Goal: Task Accomplishment & Management: Use online tool/utility

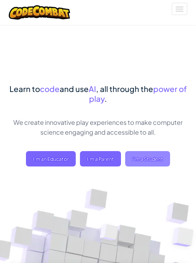
click at [160, 161] on span "I'm a Student" at bounding box center [147, 158] width 45 height 15
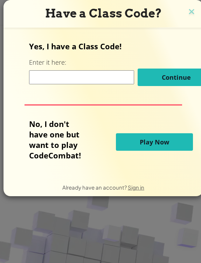
click at [92, 80] on input at bounding box center [81, 77] width 105 height 14
click at [138, 138] on button "Play Now" at bounding box center [154, 141] width 77 height 17
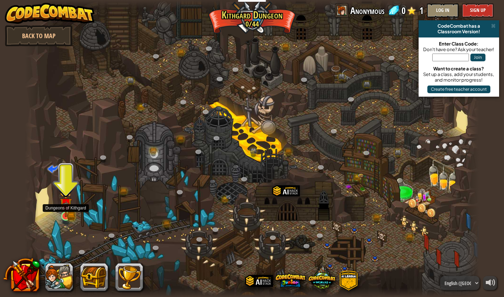
click at [65, 211] on img at bounding box center [66, 204] width 12 height 26
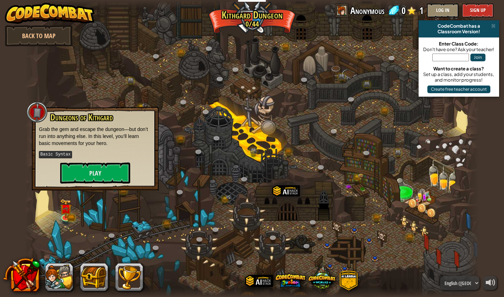
click at [127, 225] on div at bounding box center [252, 148] width 454 height 297
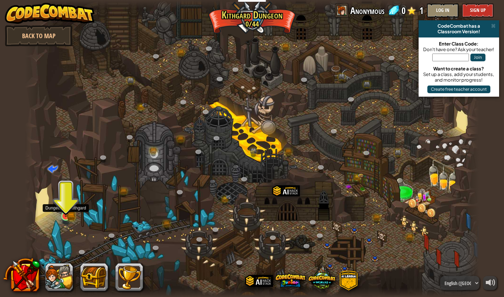
click at [65, 218] on link at bounding box center [66, 216] width 14 height 14
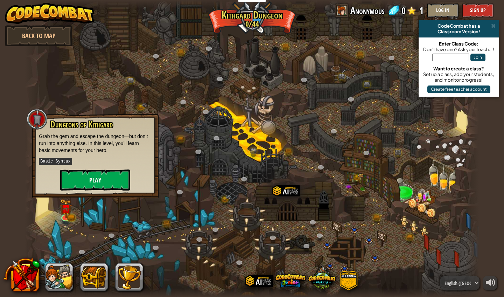
click at [94, 175] on button "Play" at bounding box center [95, 179] width 70 height 21
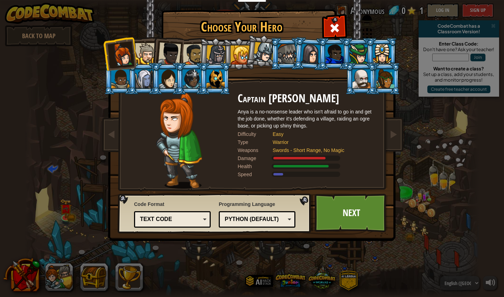
click at [195, 59] on li at bounding box center [285, 54] width 31 height 32
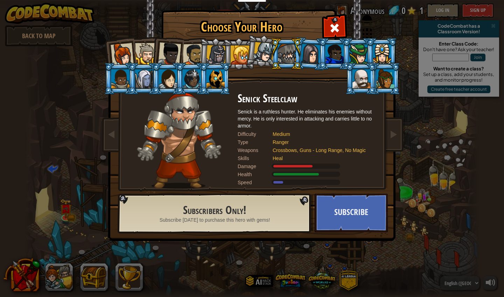
click at [195, 57] on div at bounding box center [263, 52] width 21 height 21
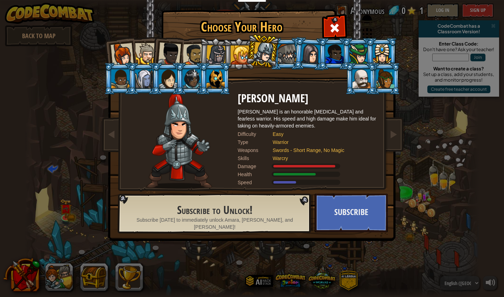
click at [195, 88] on div at bounding box center [361, 78] width 18 height 19
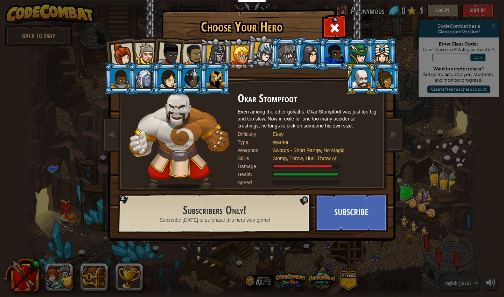
click at [195, 79] on li at bounding box center [214, 79] width 31 height 32
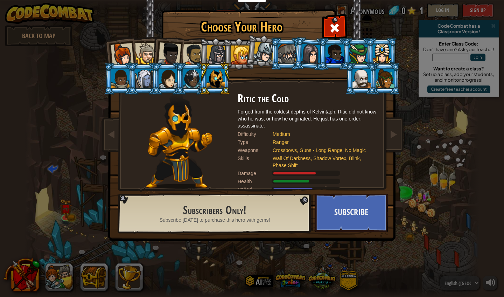
click at [124, 80] on div at bounding box center [120, 78] width 18 height 19
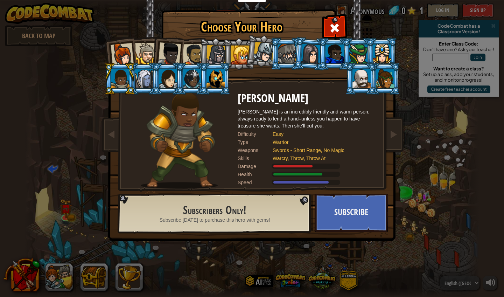
click at [143, 47] on div at bounding box center [145, 53] width 21 height 21
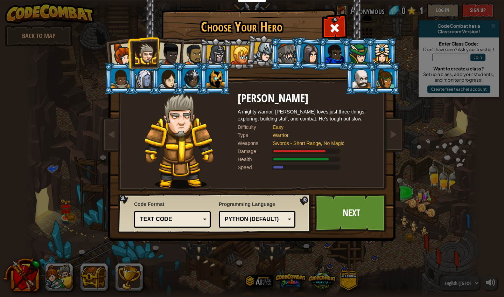
click at [195, 55] on div at bounding box center [216, 55] width 20 height 20
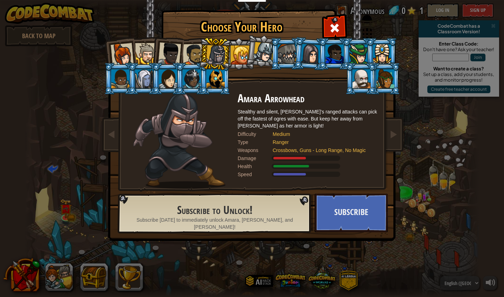
click at [195, 57] on div at bounding box center [263, 52] width 21 height 21
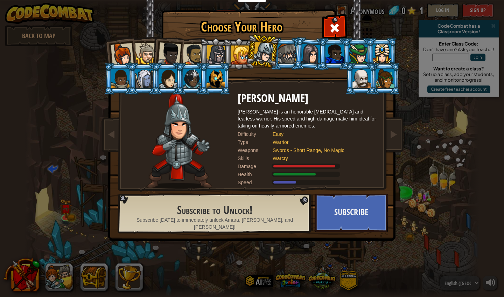
click at [195, 57] on li at bounding box center [238, 54] width 31 height 32
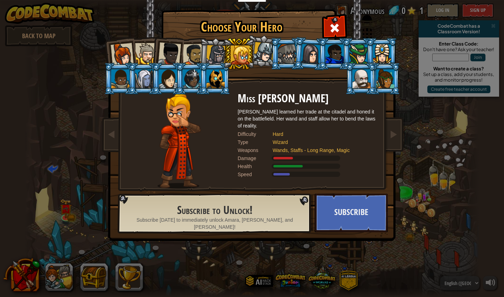
click at [195, 52] on div at bounding box center [216, 55] width 20 height 20
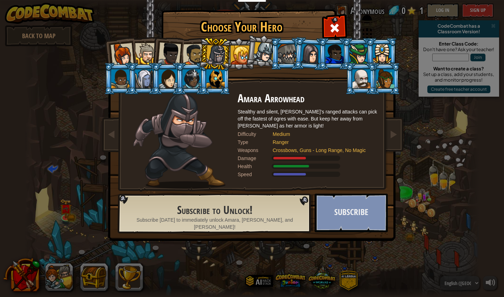
click at [195, 216] on button "Subscribe" at bounding box center [351, 213] width 73 height 38
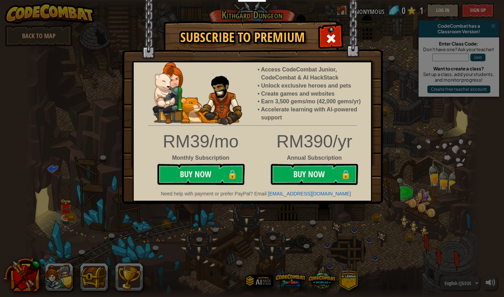
click at [195, 34] on span at bounding box center [330, 38] width 11 height 11
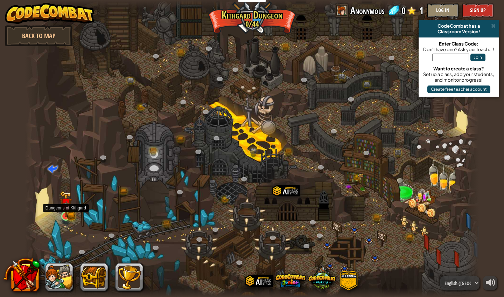
click at [68, 207] on img at bounding box center [65, 204] width 7 height 7
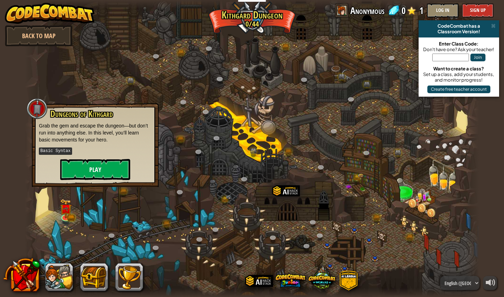
click at [95, 168] on button "Play" at bounding box center [95, 169] width 70 height 21
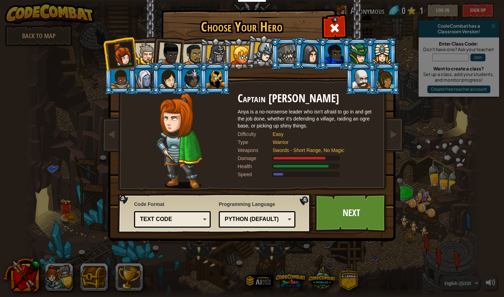
click at [195, 59] on div at bounding box center [240, 54] width 19 height 19
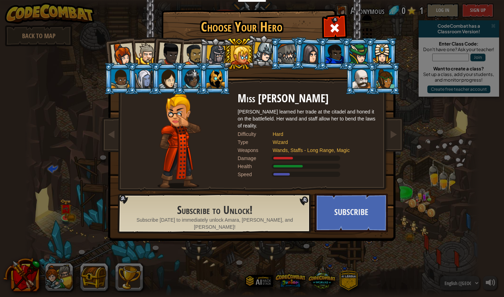
click at [195, 54] on div at bounding box center [216, 55] width 20 height 20
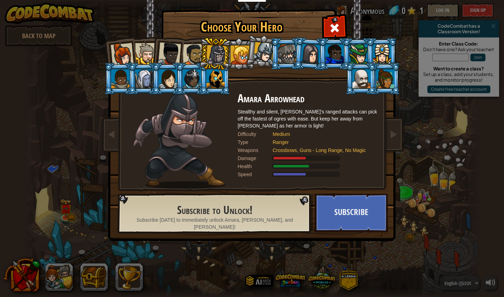
click at [195, 86] on li at bounding box center [214, 79] width 31 height 32
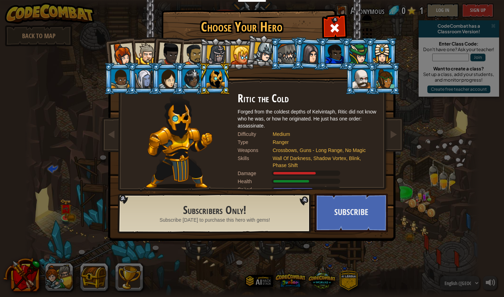
click at [195, 82] on div at bounding box center [215, 78] width 18 height 19
click at [192, 82] on div at bounding box center [192, 78] width 18 height 19
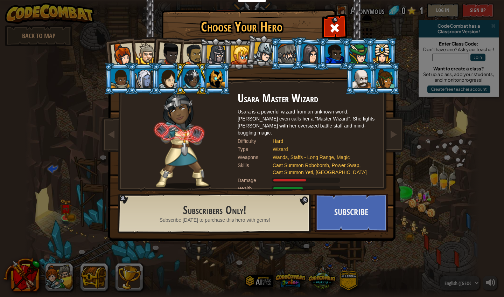
click at [168, 81] on div at bounding box center [168, 78] width 18 height 19
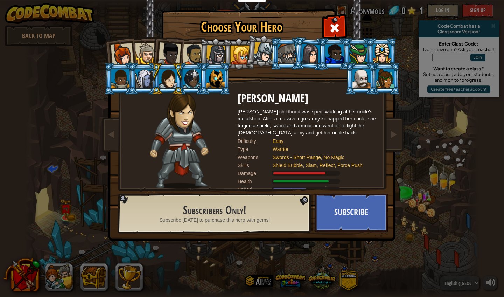
click at [166, 59] on div at bounding box center [169, 53] width 23 height 23
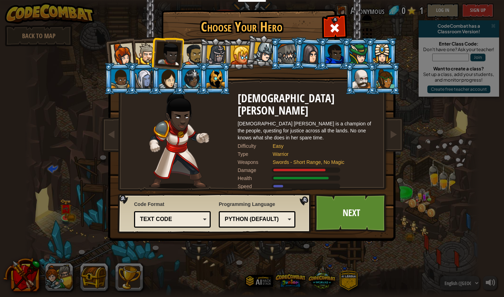
click at [188, 56] on div at bounding box center [194, 55] width 22 height 22
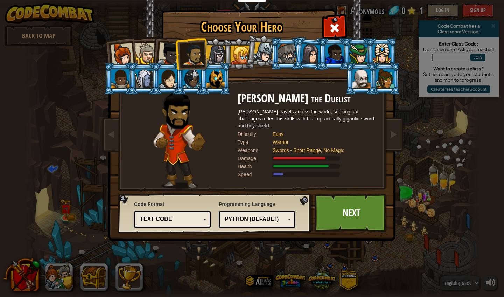
click at [160, 56] on div at bounding box center [169, 53] width 23 height 23
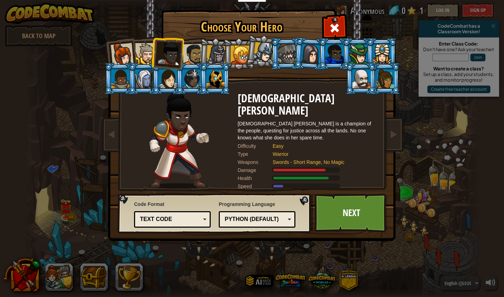
click at [156, 61] on li at bounding box center [167, 52] width 34 height 34
click at [148, 58] on div at bounding box center [145, 53] width 21 height 21
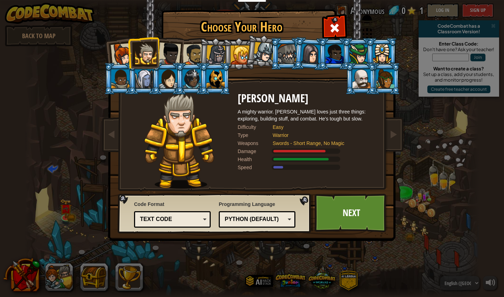
click at [172, 58] on div at bounding box center [169, 53] width 23 height 23
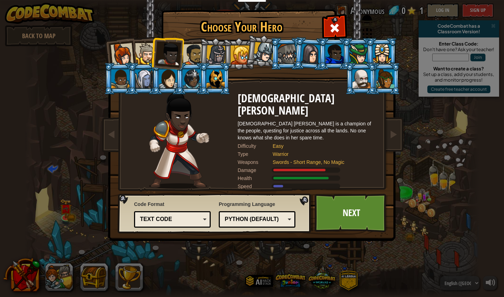
click at [187, 56] on div at bounding box center [194, 55] width 22 height 22
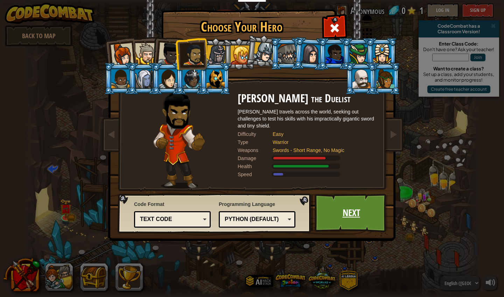
click at [195, 210] on link "Next" at bounding box center [351, 213] width 73 height 38
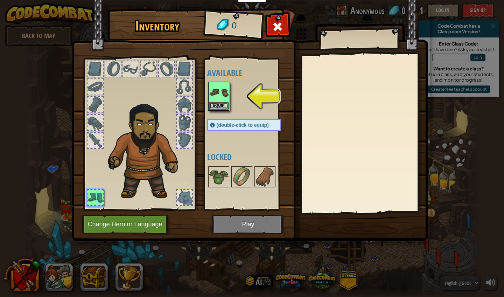
click at [195, 101] on img at bounding box center [219, 93] width 20 height 20
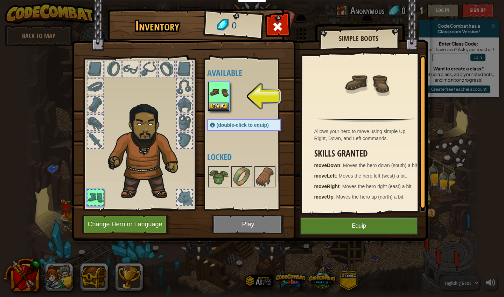
click at [195, 227] on button "Equip" at bounding box center [359, 225] width 118 height 17
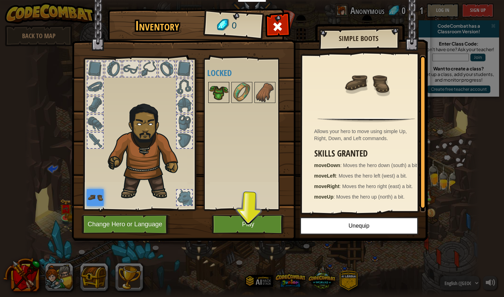
click at [195, 96] on img at bounding box center [219, 93] width 20 height 20
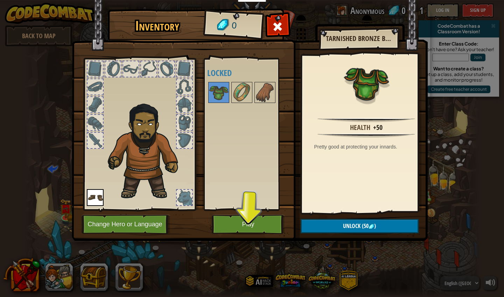
click at [195, 224] on button "Play" at bounding box center [248, 224] width 73 height 19
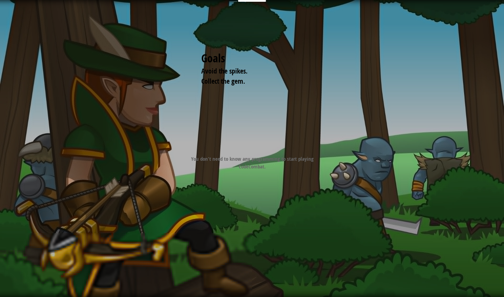
click at [195, 224] on div "Goals Avoid the spikes. Collect the gem. Start Level Error loading from server.…" at bounding box center [252, 148] width 504 height 297
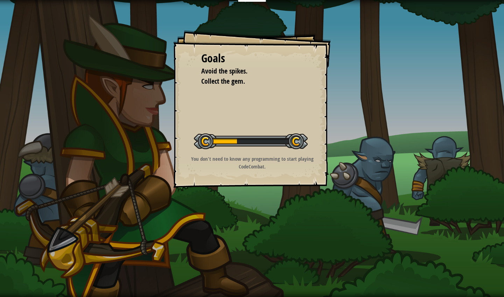
click at [39, 25] on div "Goals Avoid the spikes. Collect the gem. Start Level Error loading from server.…" at bounding box center [252, 148] width 504 height 297
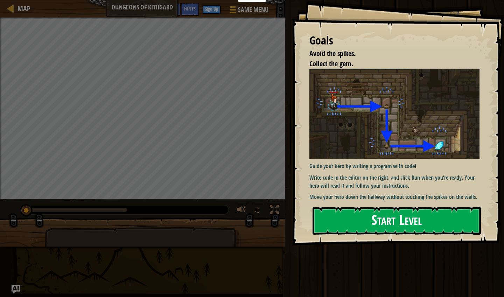
click at [195, 226] on button "Start Level" at bounding box center [396, 221] width 168 height 28
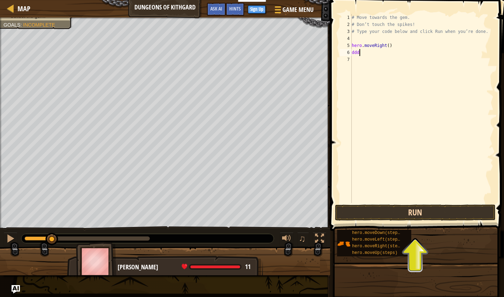
scroll to position [3, 0]
type textarea "d"
click at [195, 209] on button "Run" at bounding box center [415, 212] width 161 height 16
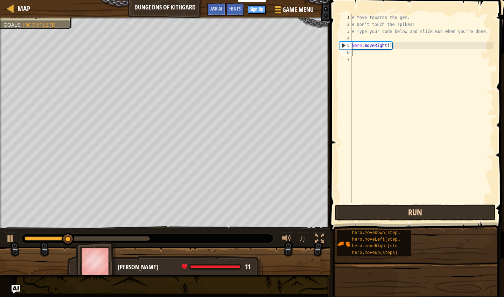
click at [195, 213] on button "Run" at bounding box center [415, 212] width 161 height 16
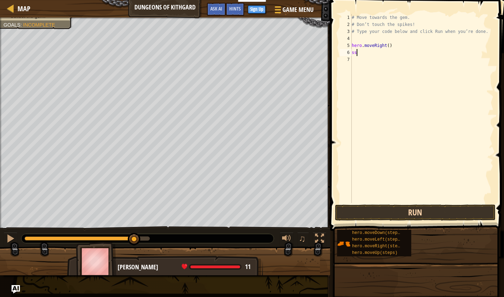
type textarea "s"
click at [195, 210] on button "Run" at bounding box center [415, 212] width 161 height 16
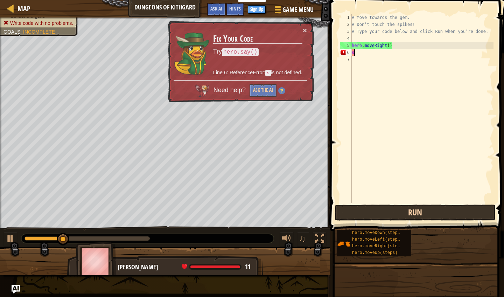
click at [195, 210] on button "Run" at bounding box center [415, 212] width 161 height 16
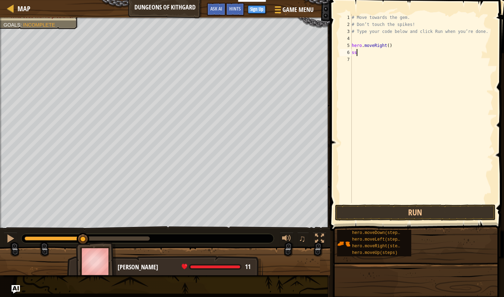
type textarea "s"
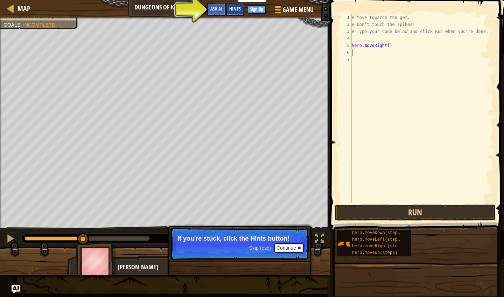
click at [195, 12] on div "Hints" at bounding box center [235, 9] width 19 height 13
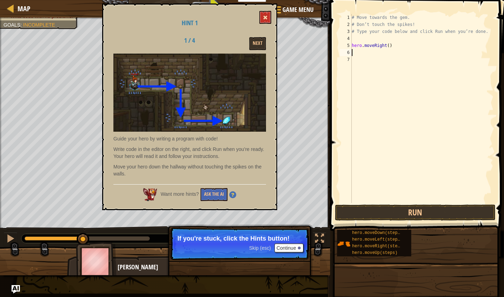
click at [195, 20] on span at bounding box center [265, 17] width 5 height 5
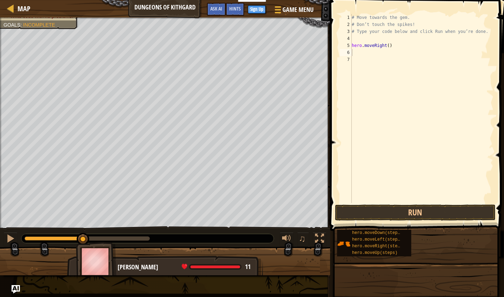
click at [195, 54] on div "# Move towards the gem. # Don’t touch the spikes! # Type your code below and cl…" at bounding box center [421, 115] width 143 height 203
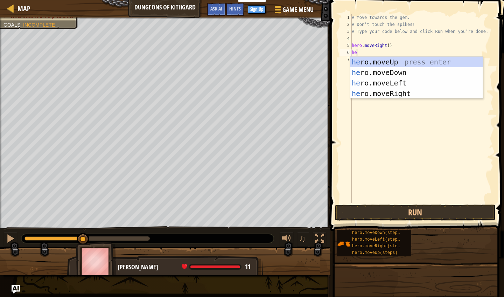
type textarea "her"
click at [195, 69] on div "her o.moveUp press enter her o.moveDown press enter her o.moveLeft press enter …" at bounding box center [416, 88] width 132 height 63
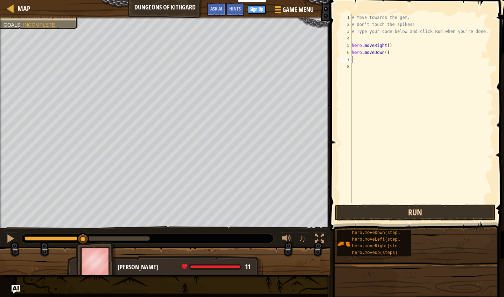
click at [195, 211] on button "Run" at bounding box center [415, 212] width 161 height 16
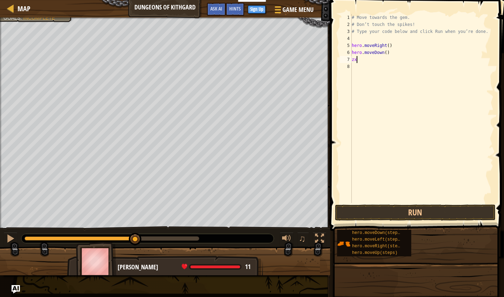
type textarea "z"
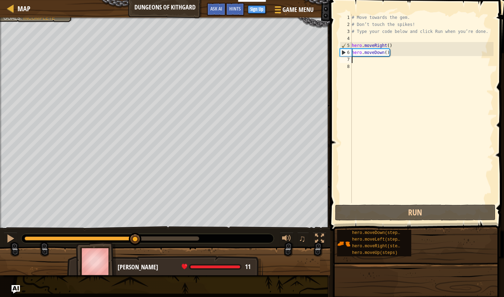
type textarea "h"
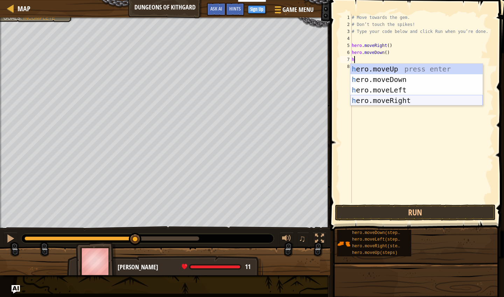
click at [195, 100] on div "h ero.moveUp press enter h ero.moveDown press enter h ero.moveLeft press enter …" at bounding box center [416, 95] width 132 height 63
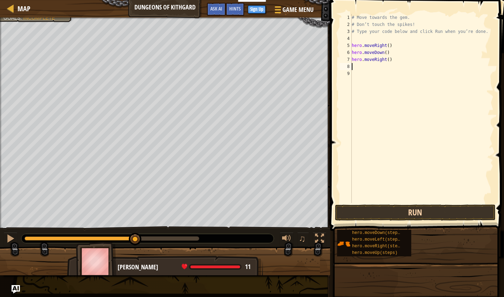
click at [195, 213] on button "Run" at bounding box center [415, 212] width 161 height 16
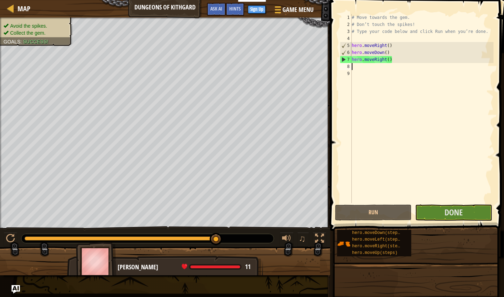
type textarea "h"
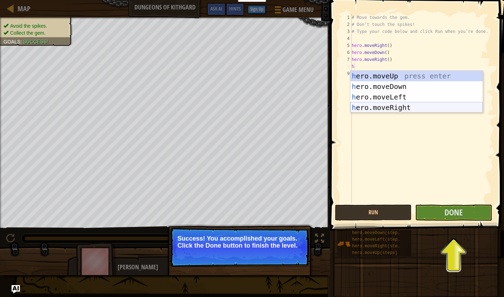
click at [195, 106] on div "h ero.moveUp press enter h ero.moveDown press enter h ero.moveLeft press enter …" at bounding box center [416, 102] width 132 height 63
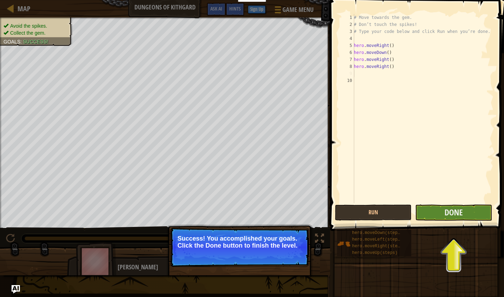
click at [195, 212] on button "Done" at bounding box center [453, 212] width 77 height 16
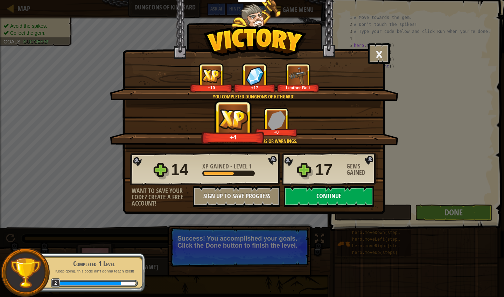
click at [195, 196] on button "Continue" at bounding box center [329, 196] width 90 height 21
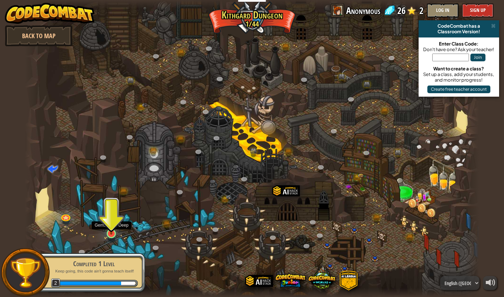
click at [110, 231] on img at bounding box center [111, 220] width 12 height 27
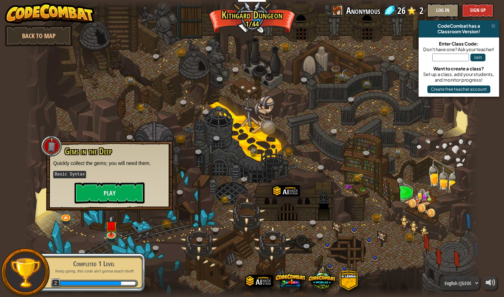
click at [132, 189] on button "Play" at bounding box center [110, 192] width 70 height 21
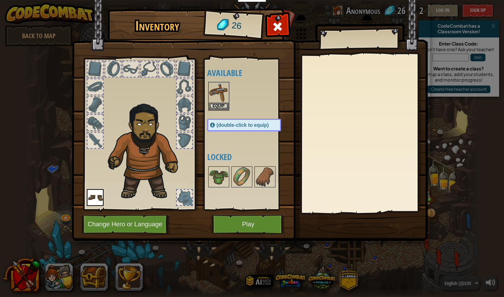
click at [195, 230] on button "Play" at bounding box center [248, 224] width 73 height 19
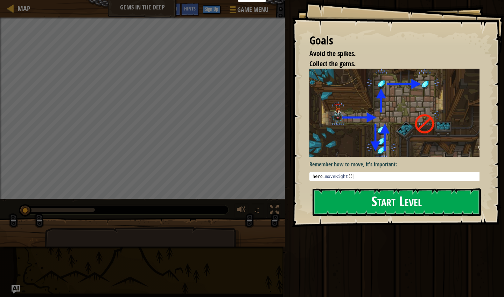
click at [195, 204] on button "Start Level" at bounding box center [396, 202] width 168 height 28
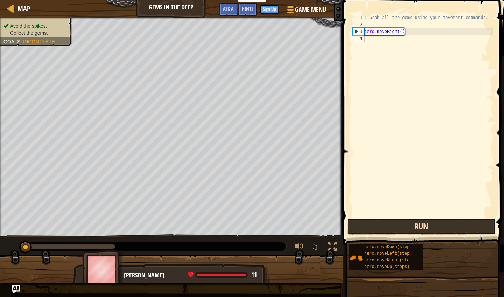
click at [195, 227] on button "Run" at bounding box center [421, 226] width 148 height 16
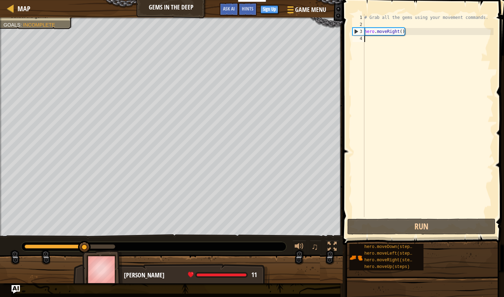
type textarea "h"
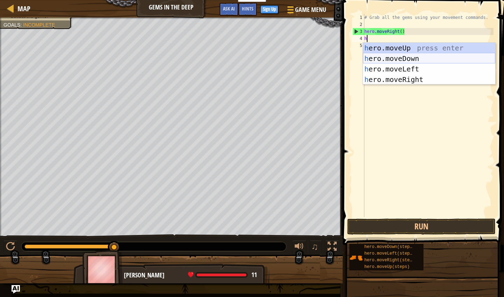
click at [195, 60] on div "h ero.moveUp press enter h ero.moveDown press enter h ero.moveLeft press enter …" at bounding box center [429, 74] width 132 height 63
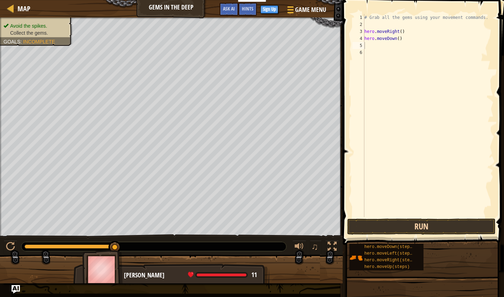
click at [195, 227] on button "Run" at bounding box center [421, 226] width 148 height 16
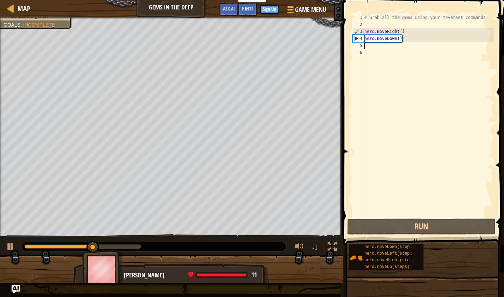
click at [195, 51] on div "# Grab all the gems using your movement commands. hero . moveRight ( ) hero . m…" at bounding box center [428, 122] width 131 height 217
click at [195, 49] on div "# Grab all the gems using your movement commands. hero . moveRight ( ) hero . m…" at bounding box center [428, 122] width 131 height 217
click at [195, 47] on div "# Grab all the gems using your movement commands. hero . moveRight ( ) hero . m…" at bounding box center [428, 122] width 131 height 217
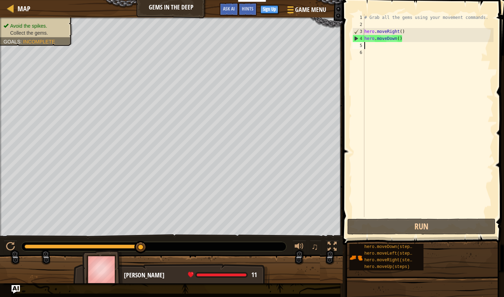
type textarea "h"
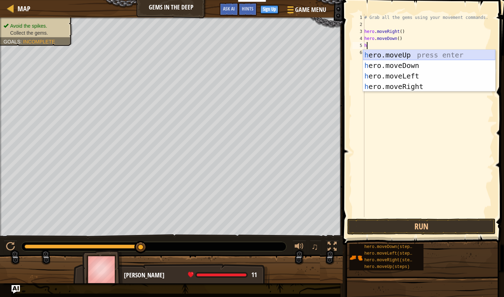
click at [195, 56] on div "h ero.moveUp press enter h ero.moveDown press enter h ero.moveLeft press enter …" at bounding box center [429, 81] width 132 height 63
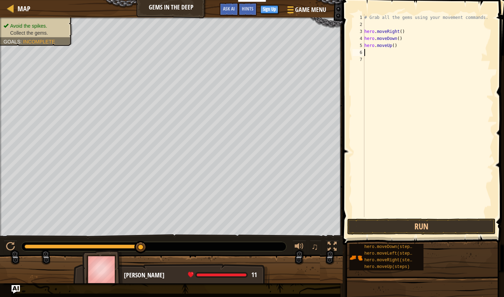
type textarea "h"
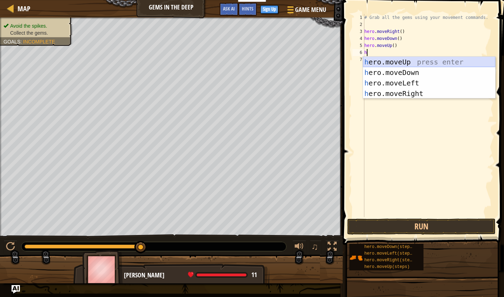
click at [195, 63] on div "h ero.moveUp press enter h ero.moveDown press enter h ero.moveLeft press enter …" at bounding box center [429, 88] width 132 height 63
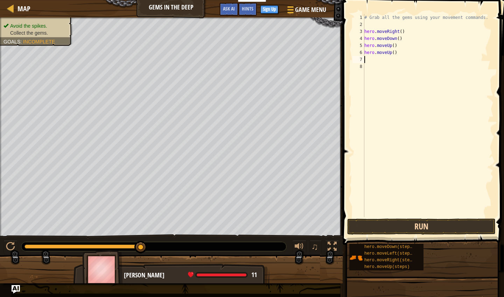
click at [195, 227] on button "Run" at bounding box center [421, 226] width 148 height 16
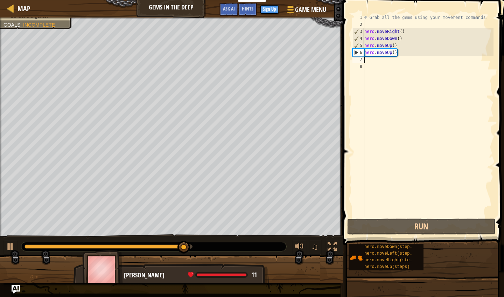
type textarea "h"
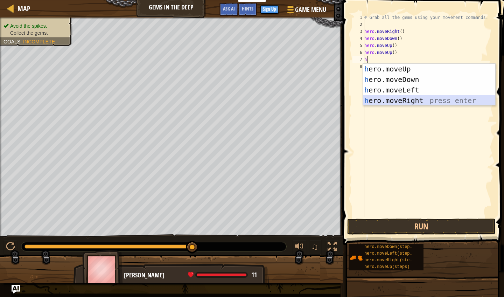
click at [195, 98] on div "h ero.moveUp press enter h ero.moveDown press enter h ero.moveLeft press enter …" at bounding box center [429, 95] width 132 height 63
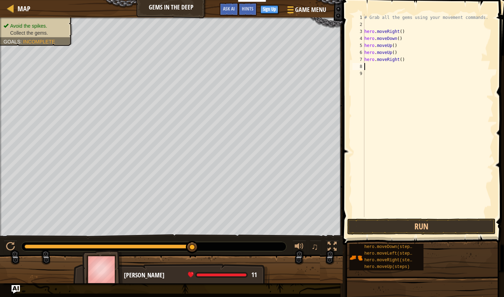
type textarea "h"
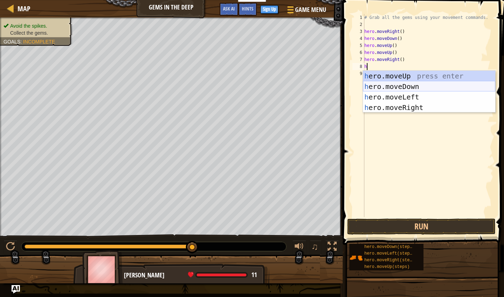
click at [195, 83] on div "h ero.moveUp press enter h ero.moveDown press enter h ero.moveLeft press enter …" at bounding box center [429, 102] width 132 height 63
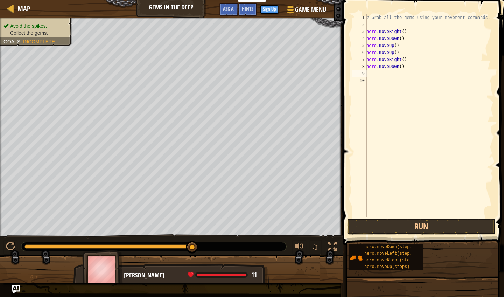
type textarea "h"
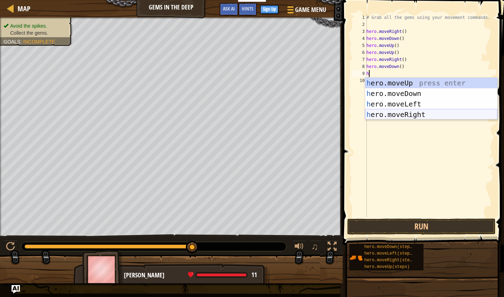
click at [195, 114] on div "h ero.moveUp press enter h ero.moveDown press enter h ero.moveLeft press enter …" at bounding box center [431, 109] width 132 height 63
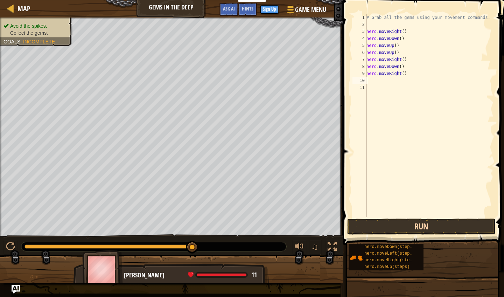
click at [195, 226] on button "Run" at bounding box center [421, 226] width 148 height 16
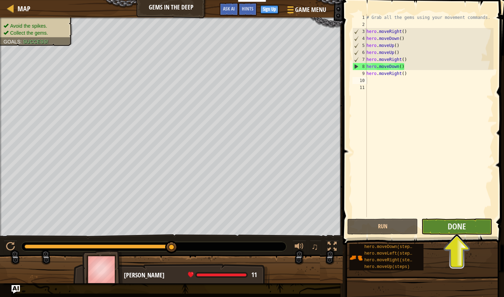
click at [195, 228] on button "Done" at bounding box center [456, 226] width 71 height 16
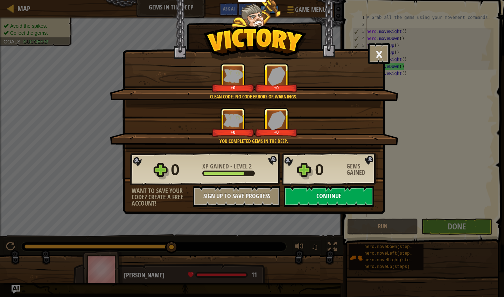
click at [195, 204] on button "Continue" at bounding box center [329, 196] width 90 height 21
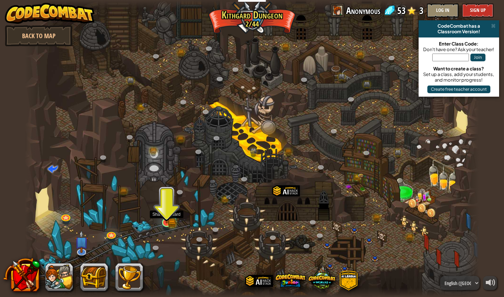
click at [169, 219] on img at bounding box center [167, 210] width 12 height 26
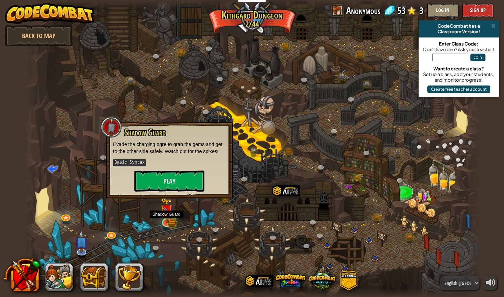
click at [169, 219] on img at bounding box center [167, 210] width 12 height 26
click at [176, 176] on button "Play" at bounding box center [169, 180] width 70 height 21
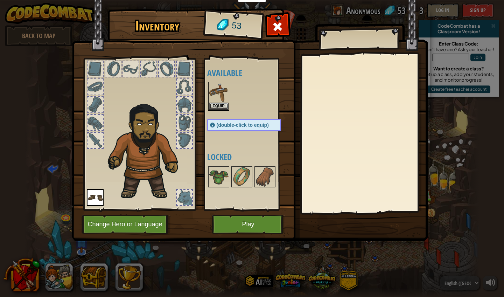
click at [195, 224] on button "Play" at bounding box center [248, 224] width 73 height 19
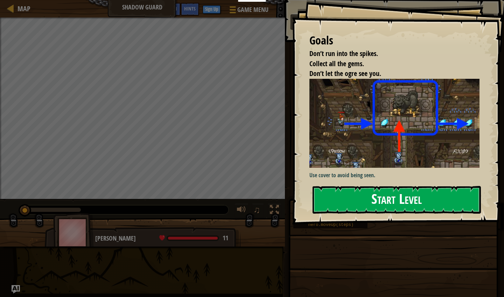
click at [195, 186] on button "Start Level" at bounding box center [396, 200] width 168 height 28
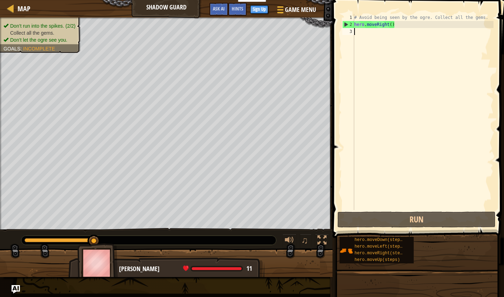
click at [195, 31] on div "# Avoid being seen by the ogre. Collect all the gems. hero . moveRight ( )" at bounding box center [423, 119] width 141 height 210
type textarea "h"
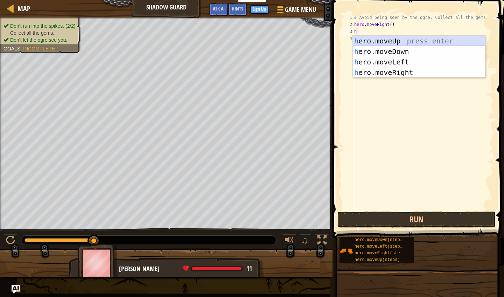
click at [195, 42] on div "h ero.moveUp press enter h ero.moveDown press enter h ero.moveLeft press enter …" at bounding box center [419, 67] width 132 height 63
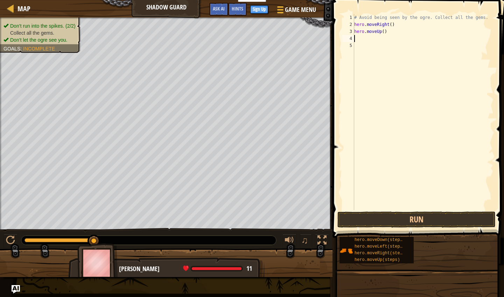
type textarea "h"
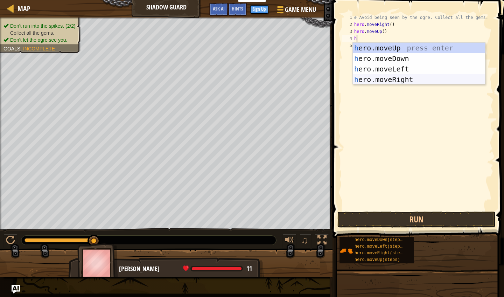
click at [195, 78] on div "h ero.moveUp press enter h ero.moveDown press enter h ero.moveLeft press enter …" at bounding box center [419, 74] width 132 height 63
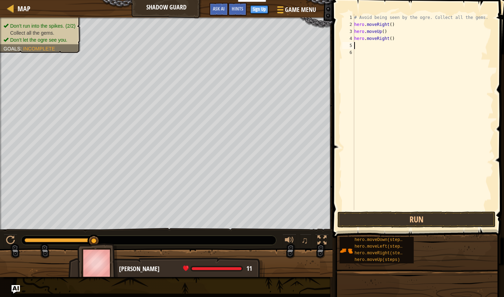
type textarea "h"
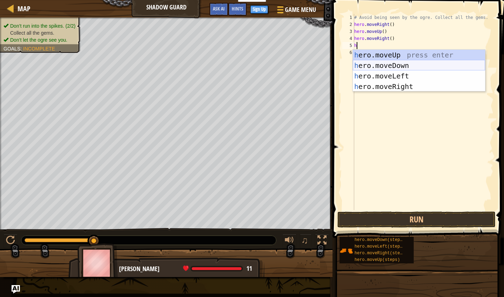
click at [195, 65] on div "h ero.moveUp press enter h ero.moveDown press enter h ero.moveLeft press enter …" at bounding box center [419, 81] width 132 height 63
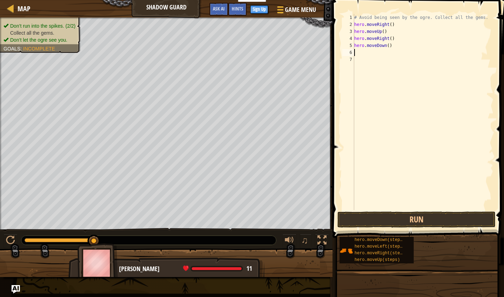
type textarea "h"
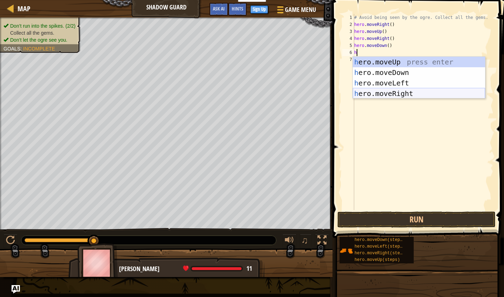
click at [195, 92] on div "h ero.moveUp press enter h ero.moveDown press enter h ero.moveLeft press enter …" at bounding box center [419, 88] width 132 height 63
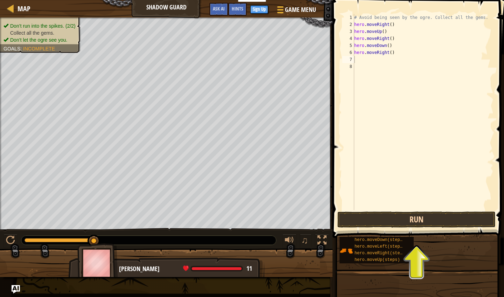
click at [195, 222] on button "Run" at bounding box center [416, 219] width 158 height 16
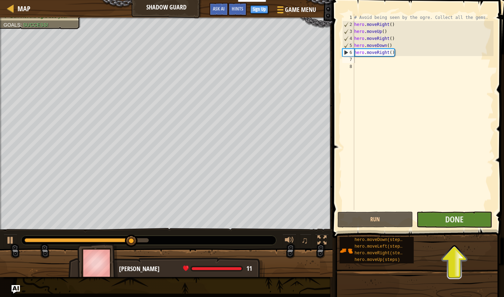
click at [195, 223] on button "Done" at bounding box center [454, 219] width 76 height 16
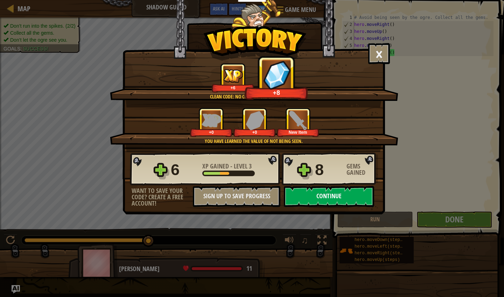
click at [195, 194] on button "Continue" at bounding box center [329, 196] width 90 height 21
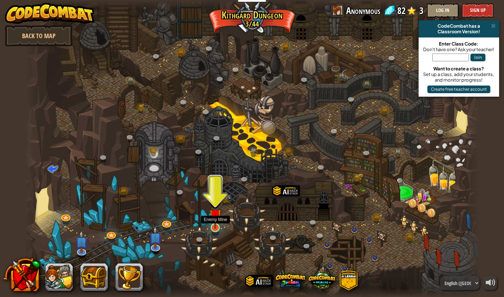
click at [195, 224] on img at bounding box center [215, 214] width 12 height 27
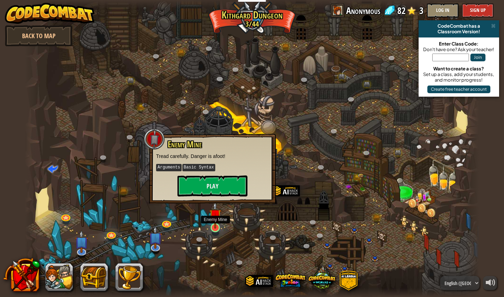
click at [195, 223] on img at bounding box center [215, 214] width 12 height 27
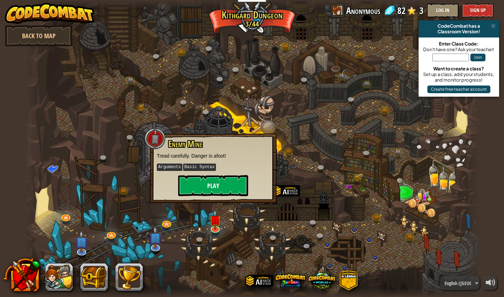
click at [195, 189] on button "Play" at bounding box center [213, 185] width 70 height 21
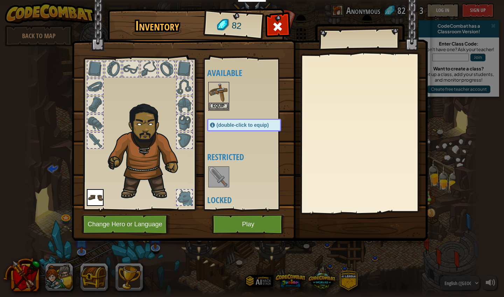
click at [195, 228] on button "Play" at bounding box center [248, 224] width 73 height 19
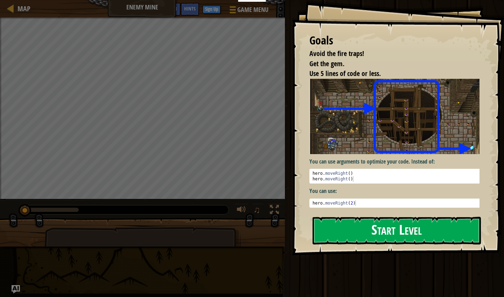
click at [195, 217] on button "Start Level" at bounding box center [396, 231] width 168 height 28
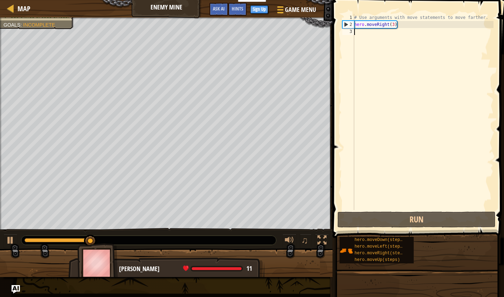
type textarea "h"
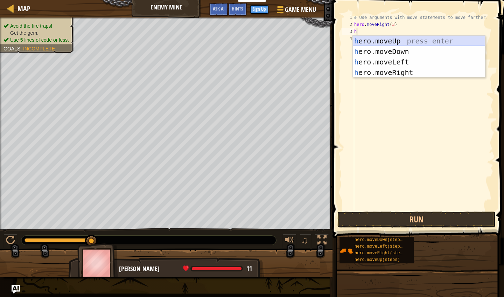
click at [195, 40] on div "h ero.moveUp press enter h ero.moveDown press enter h ero.moveLeft press enter …" at bounding box center [419, 67] width 132 height 63
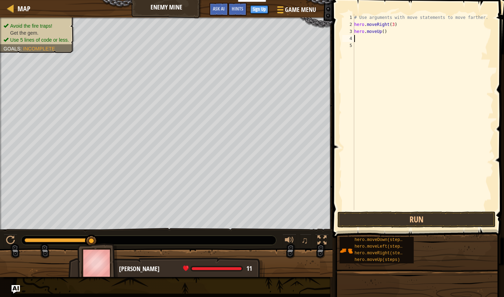
type textarea "h"
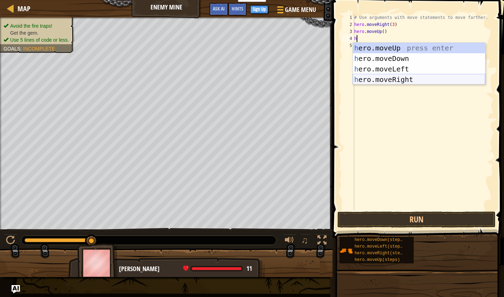
click at [195, 78] on div "h ero.moveUp press enter h ero.moveDown press enter h ero.moveLeft press enter …" at bounding box center [419, 74] width 132 height 63
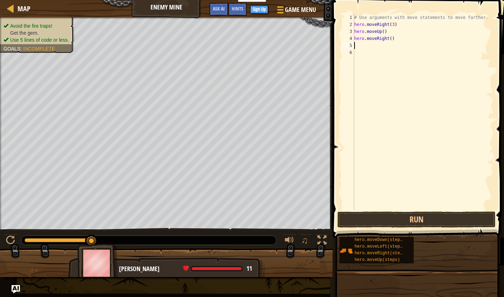
type textarea "h"
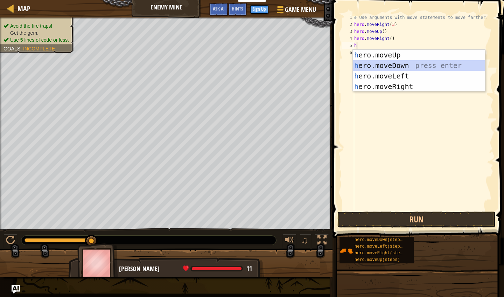
click at [195, 68] on div "h ero.moveUp press enter h ero.moveDown press enter h ero.moveLeft press enter …" at bounding box center [419, 81] width 132 height 63
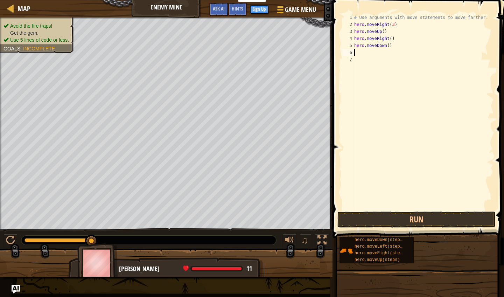
type textarea "h"
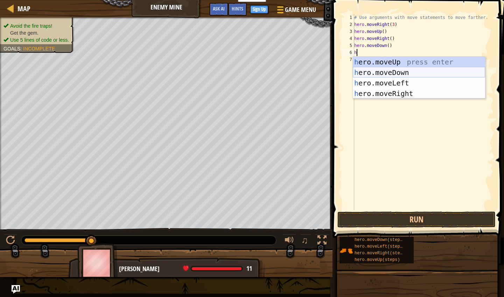
click at [195, 71] on div "h ero.moveUp press enter h ero.moveDown press enter h ero.moveLeft press enter …" at bounding box center [419, 88] width 132 height 63
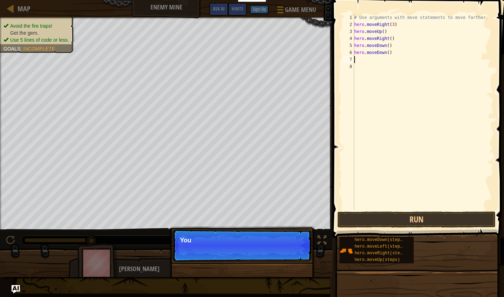
type textarea "h"
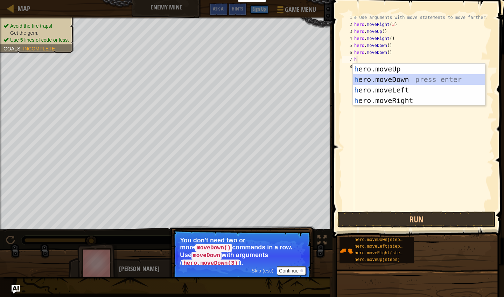
click at [195, 81] on div "h ero.moveUp press enter h ero.moveDown press enter h ero.moveLeft press enter …" at bounding box center [419, 95] width 132 height 63
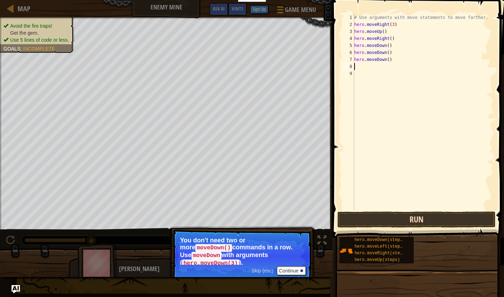
click at [195, 222] on button "Run" at bounding box center [416, 219] width 158 height 16
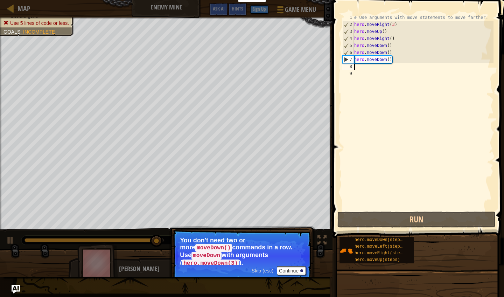
type textarea "h"
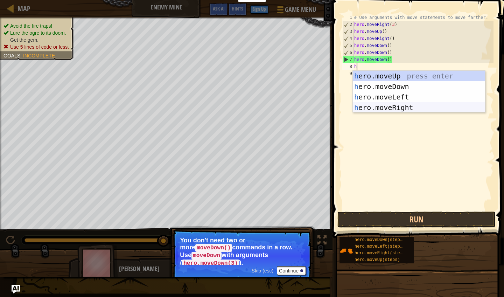
drag, startPoint x: 399, startPoint y: 108, endPoint x: 393, endPoint y: 107, distance: 5.6
click at [195, 109] on div "h ero.moveUp press enter h ero.moveDown press enter h ero.moveLeft press enter …" at bounding box center [419, 102] width 132 height 63
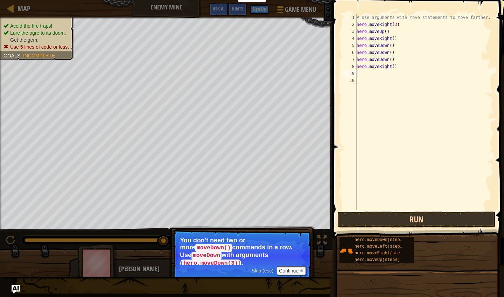
click at [195, 222] on button "Run" at bounding box center [416, 219] width 158 height 16
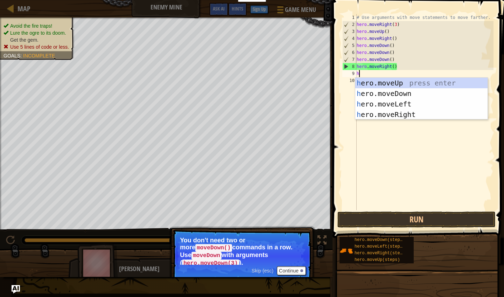
type textarea "h"
click at [195, 0] on body "Educators Create Free Account School & District Solutions Teacher Toolkit Previ…" at bounding box center [252, 0] width 504 height 0
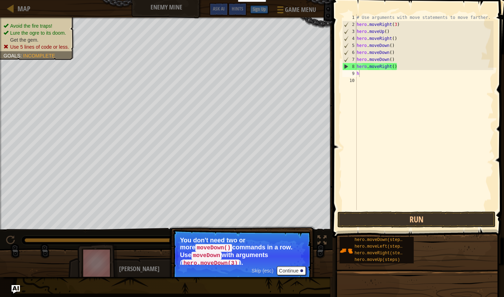
click at [195, 82] on div "# Use arguments with move statements to move farther. hero . moveRight ( 3 ) he…" at bounding box center [424, 119] width 139 height 210
type textarea "h"
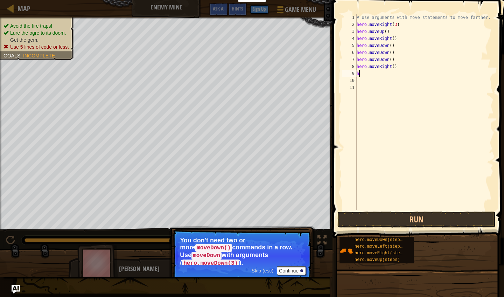
click at [195, 73] on div "# Use arguments with move statements to move farther. hero . moveRight ( 3 ) he…" at bounding box center [424, 119] width 139 height 210
type textarea "he"
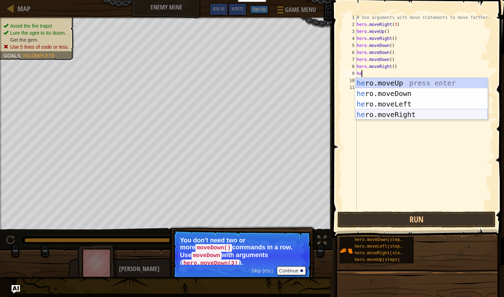
click at [195, 114] on div "he ro.moveUp press enter he ro.moveDown press enter he ro.moveLeft press enter …" at bounding box center [421, 109] width 132 height 63
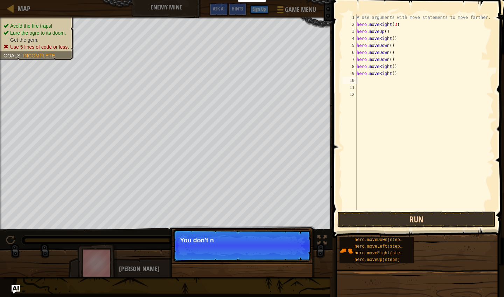
click at [195, 218] on button "Run" at bounding box center [416, 219] width 158 height 16
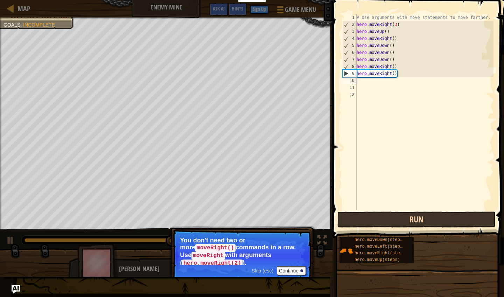
click at [195, 219] on button "Run" at bounding box center [416, 219] width 158 height 16
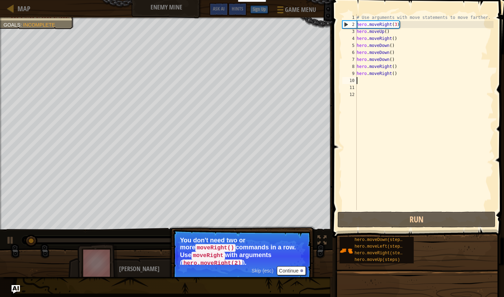
click at [195, 263] on button "Continue" at bounding box center [291, 270] width 29 height 9
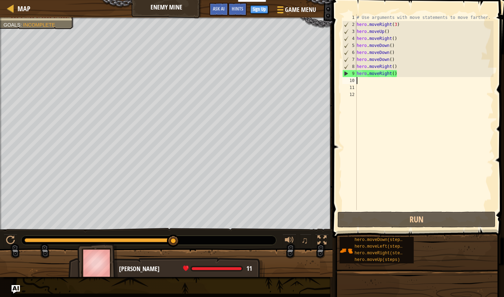
click at [195, 77] on div "# Use arguments with move statements to move farther. hero . moveRight ( 3 ) he…" at bounding box center [424, 119] width 139 height 210
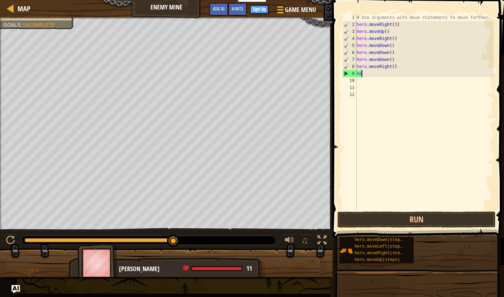
type textarea "h"
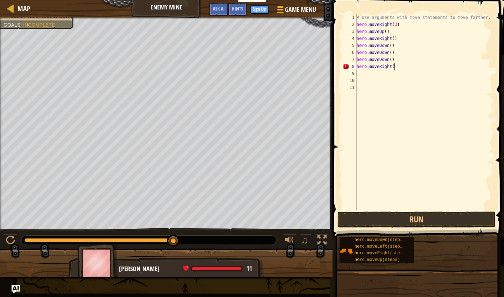
type textarea "hero.moveRight"
drag, startPoint x: 394, startPoint y: 66, endPoint x: 344, endPoint y: 68, distance: 50.1
click at [195, 68] on div "hero.moveRight 1 2 3 4 5 6 7 8 9 10 11 # Use arguments with move statements to …" at bounding box center [417, 112] width 153 height 196
click at [195, 45] on div "# Use arguments with move statements to move farther. hero . moveRight ( 3 ) he…" at bounding box center [424, 119] width 139 height 210
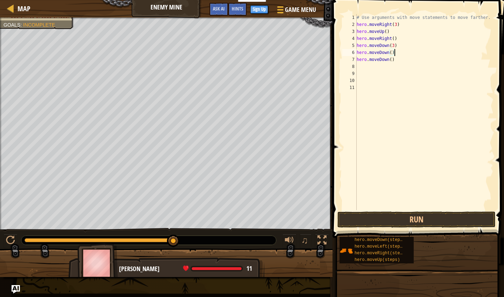
click at [195, 54] on div "# Use arguments with move statements to move farther. hero . moveRight ( 3 ) he…" at bounding box center [424, 119] width 139 height 210
type textarea "hero.moveDown()"
drag, startPoint x: 385, startPoint y: 53, endPoint x: 359, endPoint y: 49, distance: 26.9
click at [195, 49] on div "# Use arguments with move statements to move farther. hero . moveRight ( 3 ) he…" at bounding box center [424, 119] width 139 height 210
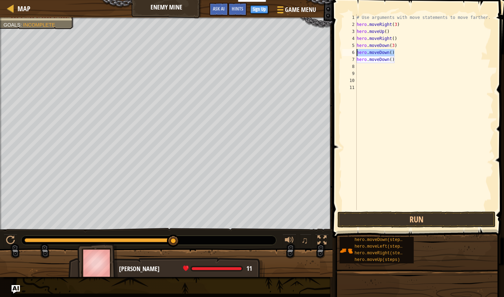
drag, startPoint x: 395, startPoint y: 53, endPoint x: 355, endPoint y: 55, distance: 39.6
click at [195, 55] on div "hero.moveDown() 1 2 3 4 5 6 7 8 9 10 11 # Use arguments with move statements to…" at bounding box center [417, 112] width 153 height 196
drag, startPoint x: 394, startPoint y: 60, endPoint x: 352, endPoint y: 62, distance: 42.0
click at [195, 62] on div "1 2 3 4 5 6 7 8 9 10 11 # Use arguments with move statements to move farther. h…" at bounding box center [417, 112] width 153 height 196
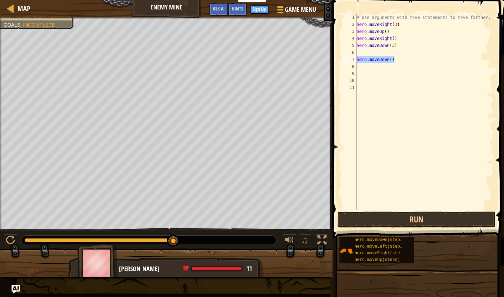
type textarea "hero.moveDown()"
click at [195, 220] on button "Run" at bounding box center [416, 219] width 158 height 16
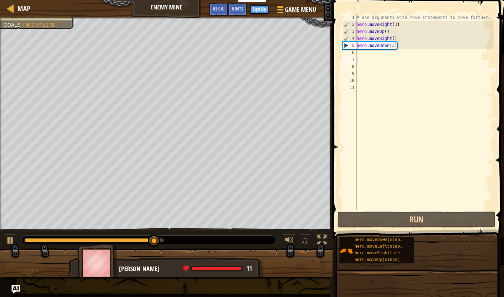
click at [195, 58] on div "# Use arguments with move statements to move farther. hero . moveRight ( 3 ) he…" at bounding box center [424, 119] width 139 height 210
click at [195, 52] on div "# Use arguments with move statements to move farther. hero . moveRight ( 3 ) he…" at bounding box center [424, 119] width 139 height 210
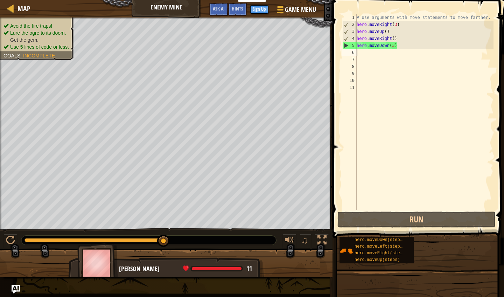
type textarea "h"
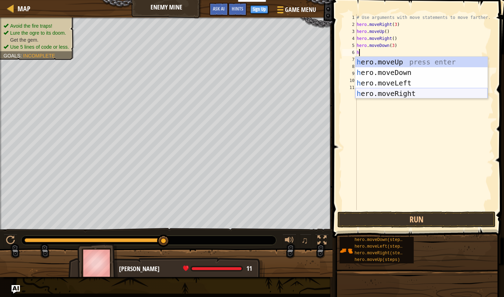
click at [195, 94] on div "h ero.moveUp press enter h ero.moveDown press enter h ero.moveLeft press enter …" at bounding box center [421, 88] width 132 height 63
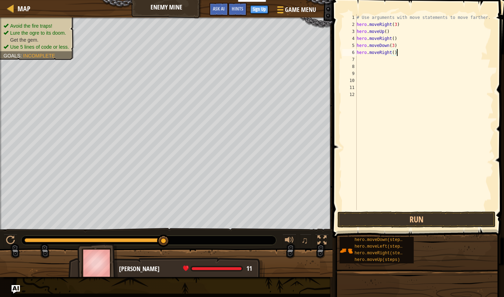
click at [195, 55] on div "# Use arguments with move statements to move farther. hero . moveRight ( 3 ) he…" at bounding box center [424, 119] width 139 height 210
type textarea "hero.moveRight()"
drag, startPoint x: 404, startPoint y: 53, endPoint x: 357, endPoint y: 54, distance: 46.9
click at [195, 54] on div "# Use arguments with move statements to move farther. hero . moveRight ( 3 ) he…" at bounding box center [424, 119] width 139 height 210
click at [195, 24] on div "# Use arguments with move statements to move farther. hero . moveRight ( 3 ) he…" at bounding box center [424, 119] width 139 height 210
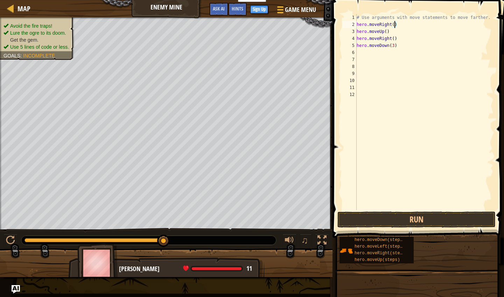
scroll to position [3, 3]
click at [195, 217] on button "Run" at bounding box center [416, 219] width 158 height 16
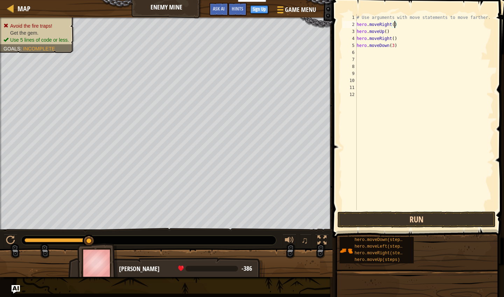
click at [195, 225] on button "Run" at bounding box center [416, 219] width 158 height 16
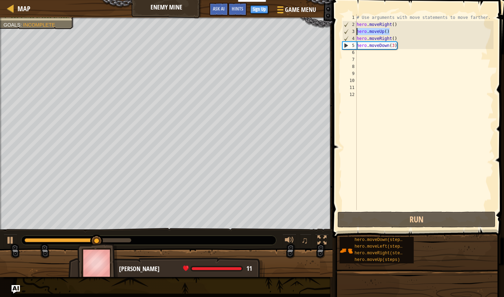
drag, startPoint x: 392, startPoint y: 33, endPoint x: 357, endPoint y: 34, distance: 34.6
click at [195, 34] on div "# Use arguments with move statements to move farther. hero . moveRight ( ) hero…" at bounding box center [424, 119] width 139 height 210
type textarea "hero.moveUp()"
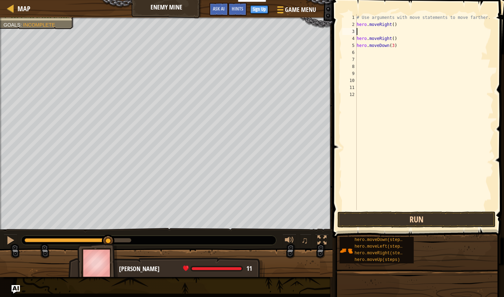
click at [195, 225] on button "Run" at bounding box center [416, 219] width 158 height 16
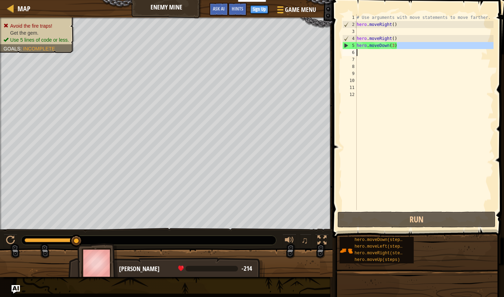
drag, startPoint x: 423, startPoint y: 47, endPoint x: 331, endPoint y: 50, distance: 91.7
click at [195, 50] on div "1 2 3 4 5 6 7 8 9 10 11 12 # Use arguments with move statements to move farther…" at bounding box center [417, 132] width 174 height 258
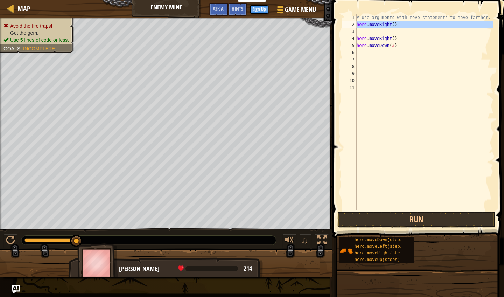
drag, startPoint x: 402, startPoint y: 30, endPoint x: 335, endPoint y: 23, distance: 67.6
click at [195, 27] on div "hero.moveDown(3) 1 2 3 4 5 6 7 8 9 10 11 # Use arguments with move statements t…" at bounding box center [417, 112] width 153 height 196
type textarea "hero.moveRight()"
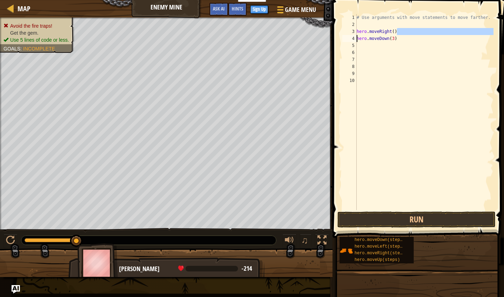
click at [195, 39] on div "Map Enemy Mine Game Menu Done Sign Up Hints Ask AI 1 הההההההההההההההההההההההההה…" at bounding box center [252, 148] width 504 height 297
drag, startPoint x: 367, startPoint y: 32, endPoint x: 350, endPoint y: 28, distance: 17.3
click at [195, 30] on div "hero.moveRight() hero.moveDown(3) 1 2 3 4 5 6 7 8 9 10 # Use arguments with mov…" at bounding box center [417, 132] width 174 height 258
type textarea "hero.moveRight()"
drag, startPoint x: 400, startPoint y: 33, endPoint x: 342, endPoint y: 27, distance: 58.4
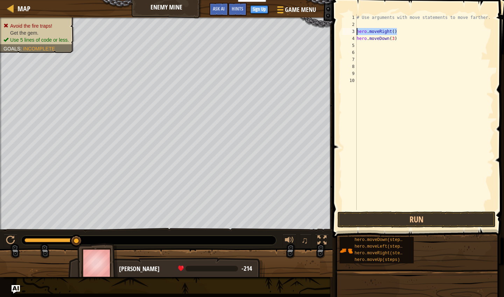
click at [195, 35] on div "hero.moveRight() 1 2 3 4 5 6 7 8 9 10 # Use arguments with move statements to m…" at bounding box center [417, 112] width 153 height 196
drag, startPoint x: 397, startPoint y: 40, endPoint x: 356, endPoint y: 41, distance: 41.3
click at [195, 41] on div "1 2 3 4 5 6 7 8 9 10 # Use arguments with move statements to move farther. hero…" at bounding box center [417, 112] width 153 height 196
type textarea "hero.moveDown(3)"
click at [195, 24] on div "# Use arguments with move statements to move farther." at bounding box center [424, 119] width 139 height 210
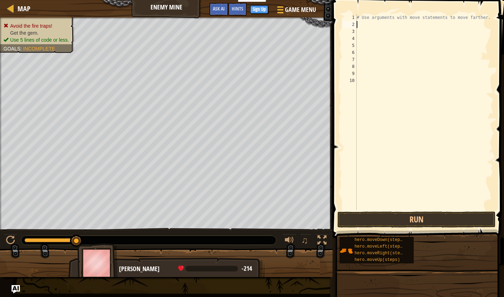
click at [195, 20] on div "# Use arguments with move statements to move farther." at bounding box center [424, 119] width 139 height 210
click at [195, 19] on div "# Use arguments with move statements to move farther." at bounding box center [424, 119] width 139 height 210
drag, startPoint x: 479, startPoint y: 18, endPoint x: 355, endPoint y: 15, distance: 123.9
click at [195, 17] on div "# Use arguments with move statements to move farther. 1 2 3 4 5 6 7 8 9 10 # Us…" at bounding box center [417, 112] width 153 height 196
type textarea "."
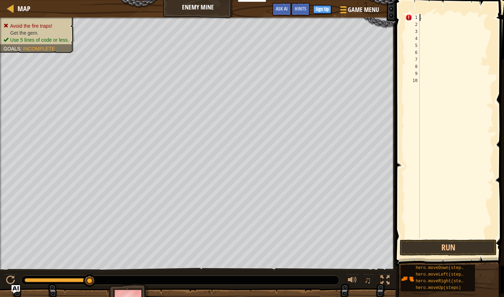
click at [195, 20] on div "." at bounding box center [455, 133] width 75 height 238
click at [195, 246] on button "Run" at bounding box center [448, 247] width 97 height 16
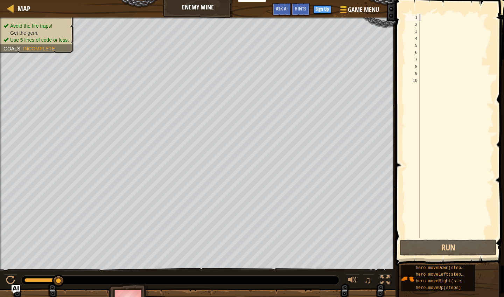
type textarea "h"
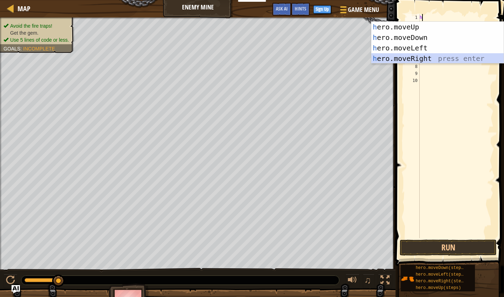
click at [195, 57] on div "h ero.moveUp press enter h ero.moveDown press enter h ero.moveLeft press enter …" at bounding box center [437, 53] width 132 height 63
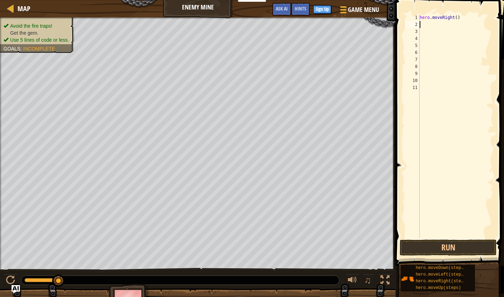
click at [195, 18] on div "hero . moveRight ( )" at bounding box center [455, 133] width 75 height 238
type textarea "hero.moveRight(3)"
click at [195, 251] on button "Run" at bounding box center [448, 247] width 97 height 16
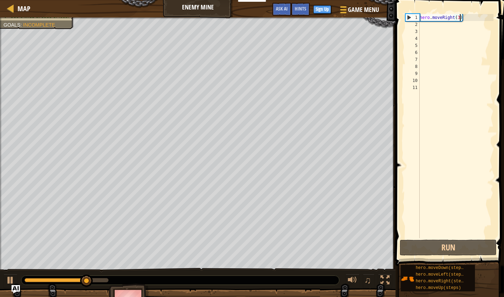
click at [195, 30] on div "hero . moveRight ( 3 )" at bounding box center [455, 133] width 75 height 238
click at [195, 27] on div "hero . moveRight ( 3 )" at bounding box center [455, 133] width 75 height 238
type textarea "h"
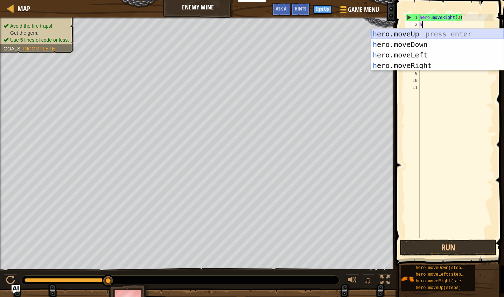
click at [195, 34] on div "h ero.moveUp press enter h ero.moveDown press enter h ero.moveLeft press enter …" at bounding box center [437, 60] width 132 height 63
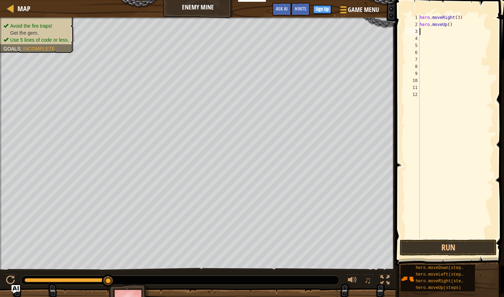
type textarea "h"
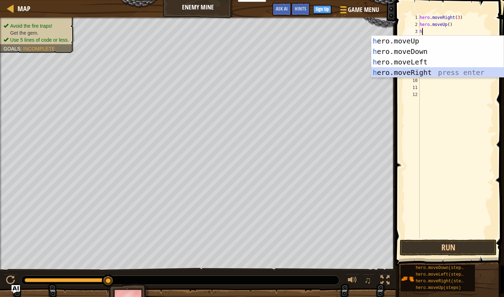
click at [195, 69] on div "h ero.moveUp press enter h ero.moveDown press enter h ero.moveLeft press enter …" at bounding box center [437, 67] width 132 height 63
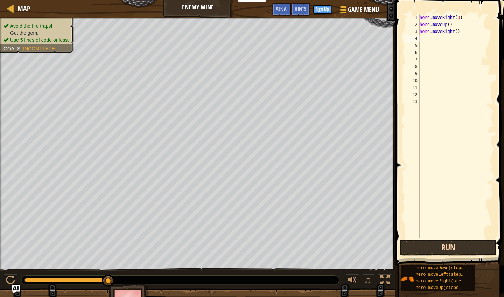
click at [195, 250] on button "Run" at bounding box center [448, 247] width 97 height 16
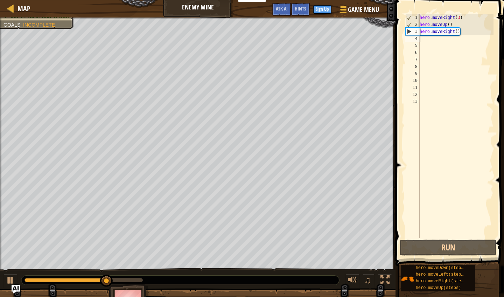
click at [195, 45] on div "hero . moveRight ( 3 ) hero . moveUp ( ) hero . moveRight ( )" at bounding box center [455, 133] width 75 height 238
click at [195, 42] on div "hero . moveRight ( 3 ) hero . moveUp ( ) hero . moveRight ( )" at bounding box center [455, 133] width 75 height 238
type textarea "h"
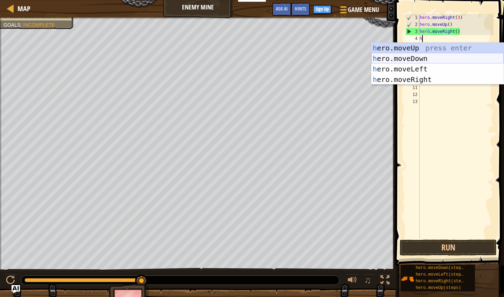
click at [195, 59] on div "h ero.moveUp press enter h ero.moveDown press enter h ero.moveLeft press enter …" at bounding box center [437, 74] width 132 height 63
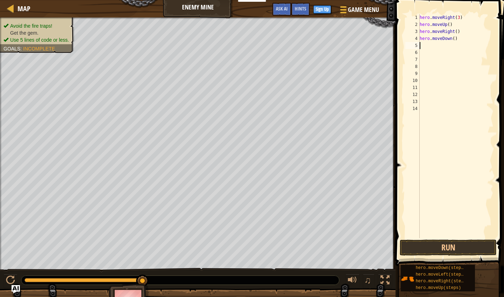
click at [195, 39] on div "hero . moveRight ( 3 ) hero . moveUp ( ) hero . moveRight ( ) hero . moveDown (…" at bounding box center [455, 133] width 75 height 238
type textarea "hero.moveDown(3)"
click at [195, 243] on button "Run" at bounding box center [448, 247] width 97 height 16
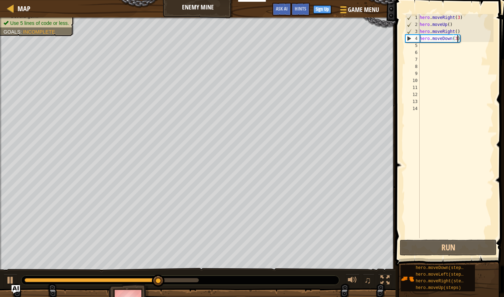
click at [195, 48] on div "hero . moveRight ( 3 ) hero . moveUp ( ) hero . moveRight ( ) hero . moveDown (…" at bounding box center [455, 133] width 75 height 238
type textarea "h"
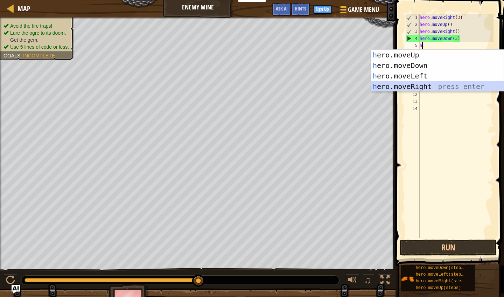
click at [195, 88] on div "h ero.moveUp press enter h ero.moveDown press enter h ero.moveLeft press enter …" at bounding box center [437, 81] width 132 height 63
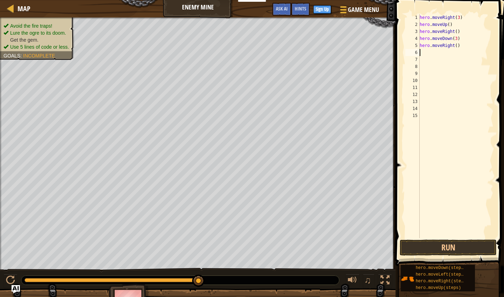
click at [195, 45] on div "hero . moveRight ( 3 ) hero . moveUp ( ) hero . moveRight ( ) hero . moveDown (…" at bounding box center [455, 133] width 75 height 238
type textarea "hero.moveRight(2)"
click at [195, 245] on button "Run" at bounding box center [448, 247] width 97 height 16
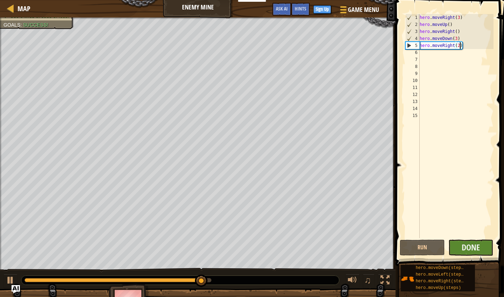
click at [195, 248] on button "Done" at bounding box center [470, 247] width 45 height 16
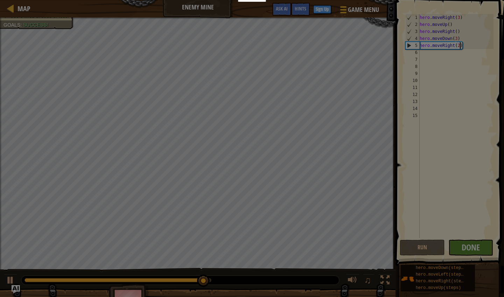
click at [195, 1] on body "Educators Create Free Account School & District Solutions Teacher Toolkit Previ…" at bounding box center [252, 0] width 504 height 1
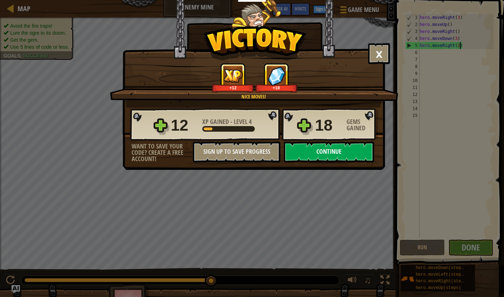
click at [195, 152] on button "Continue" at bounding box center [329, 151] width 90 height 21
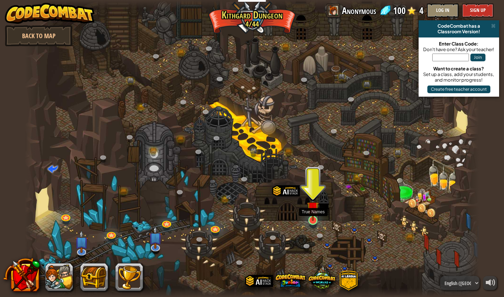
click at [195, 225] on link at bounding box center [313, 220] width 14 height 14
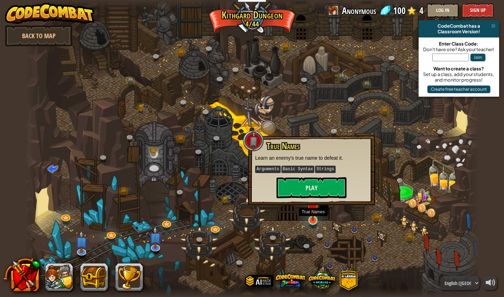
click at [195, 224] on link at bounding box center [313, 220] width 14 height 14
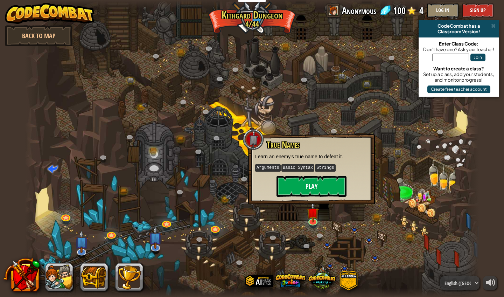
click at [195, 176] on button "Play" at bounding box center [311, 186] width 70 height 21
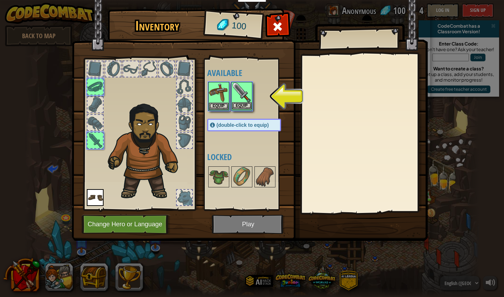
click at [195, 99] on img at bounding box center [242, 93] width 20 height 20
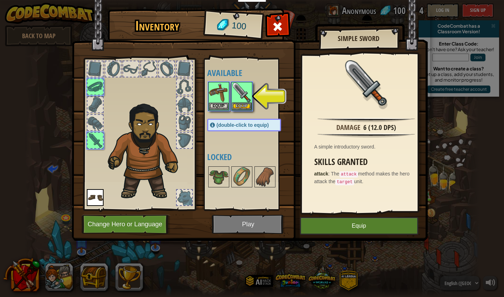
click at [195, 225] on button "Equip" at bounding box center [359, 225] width 118 height 17
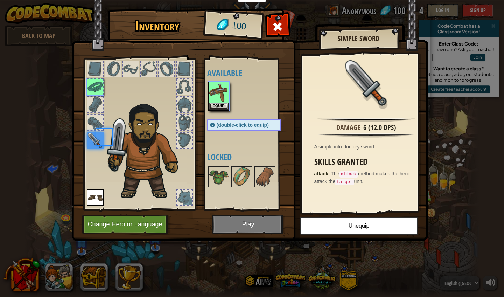
click at [195, 75] on div "Inventory 100 Available Equip Equip Equip (double-click to equip) Locked Simple…" at bounding box center [252, 125] width 356 height 231
click at [195, 101] on img at bounding box center [219, 93] width 20 height 20
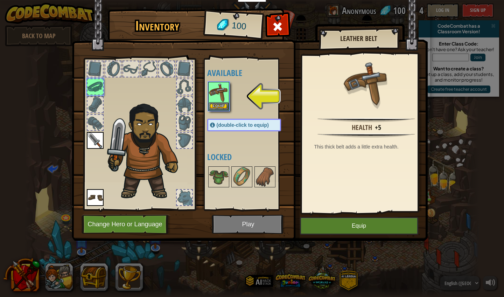
click at [195, 225] on button "Equip" at bounding box center [359, 225] width 118 height 17
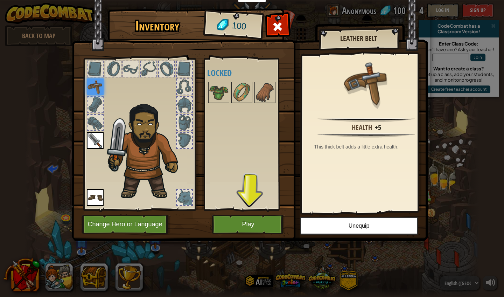
click at [195, 227] on button "Play" at bounding box center [248, 224] width 73 height 19
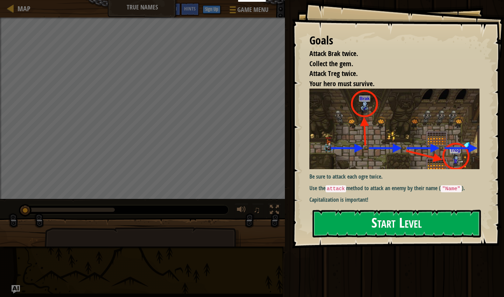
click at [195, 225] on button "Start Level" at bounding box center [396, 224] width 168 height 28
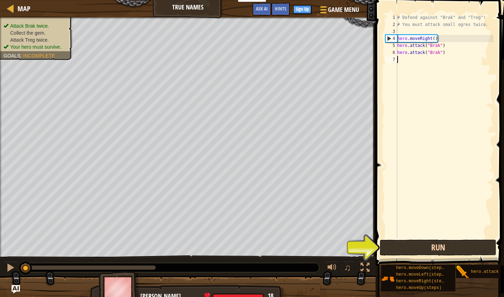
click at [195, 249] on button "Run" at bounding box center [438, 247] width 117 height 16
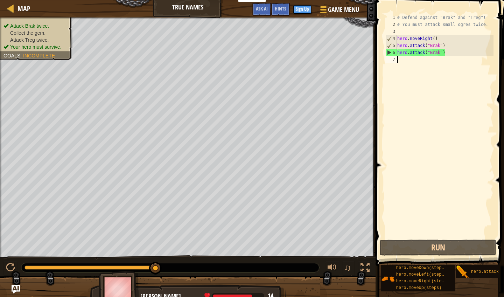
type textarea "h"
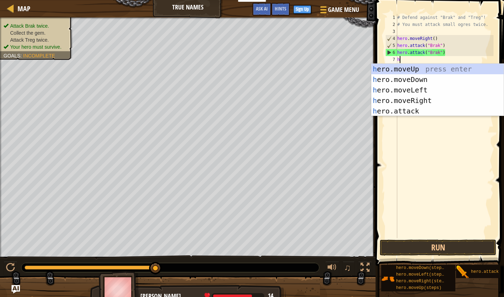
scroll to position [3, 0]
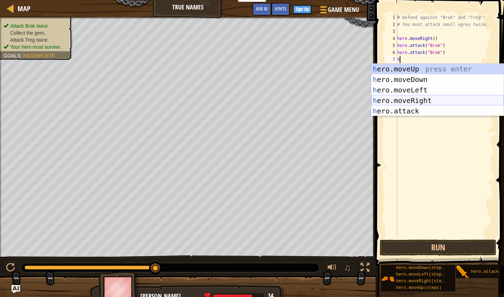
click at [195, 103] on div "h ero.moveUp press enter h ero.moveDown press enter h ero.moveLeft press enter …" at bounding box center [437, 100] width 132 height 73
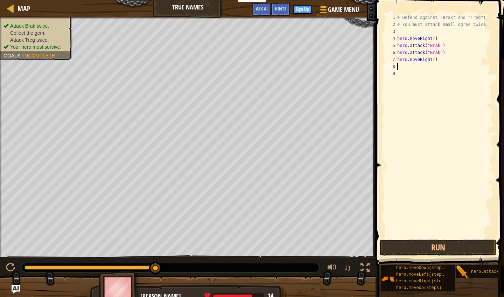
type textarea "h"
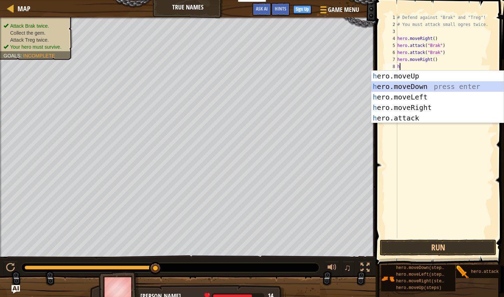
click at [195, 89] on div "h ero.moveUp press enter h ero.moveDown press enter h ero.moveLeft press enter …" at bounding box center [437, 107] width 132 height 73
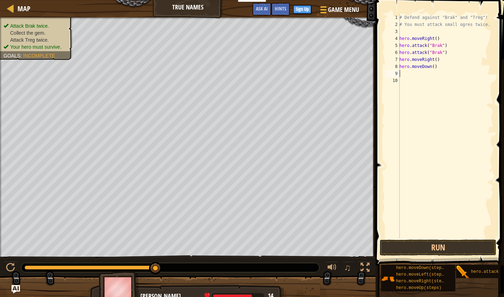
click at [195, 67] on div "# Defend against "Brak" and "Treg"! # You must attack small ogres twice. hero .…" at bounding box center [446, 133] width 96 height 238
click at [195, 66] on div "# Defend against "Brak" and "Treg"! # You must attack small ogres twice. hero .…" at bounding box center [446, 133] width 96 height 238
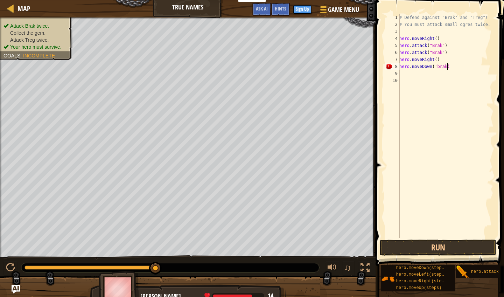
click at [195, 67] on div "# Defend against "Brak" and "Treg"! # You must attack small ogres twice. hero .…" at bounding box center [446, 133] width 96 height 238
type textarea "hero.moveDown('brak')"
click at [195, 75] on div "# Defend against "Brak" and "Treg"! # You must attack small ogres twice. hero .…" at bounding box center [446, 133] width 96 height 238
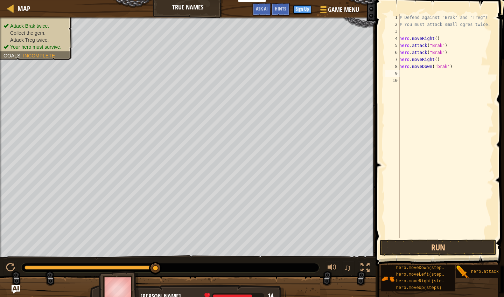
type textarea "h"
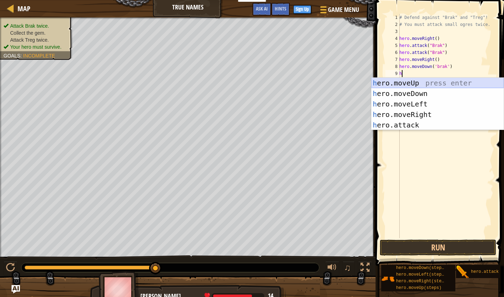
click at [195, 85] on div "h ero.moveUp press enter h ero.moveDown press enter h ero.moveLeft press enter …" at bounding box center [437, 114] width 132 height 73
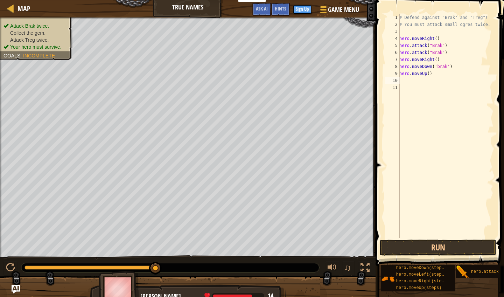
type textarea "h"
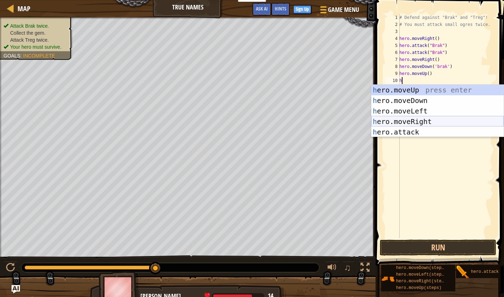
click at [195, 121] on div "h ero.moveUp press enter h ero.moveDown press enter h ero.moveLeft press enter …" at bounding box center [437, 121] width 132 height 73
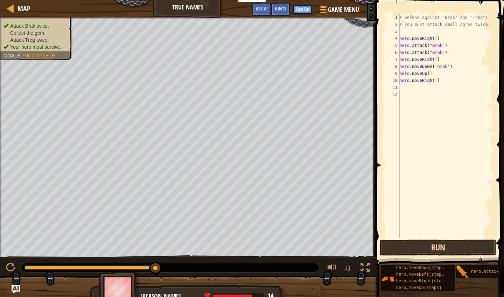
click at [195, 248] on button "Run" at bounding box center [438, 247] width 117 height 16
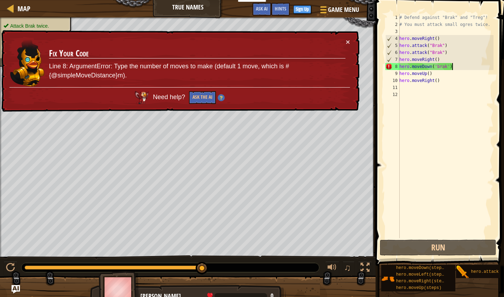
click at [195, 67] on div "# Defend against "Brak" and "Treg"! # You must attack small ogres twice. hero .…" at bounding box center [446, 133] width 96 height 238
drag, startPoint x: 448, startPoint y: 66, endPoint x: 435, endPoint y: 69, distance: 13.2
click at [195, 69] on div "# Defend against "Brak" and "Treg"! # You must attack small ogres twice. hero .…" at bounding box center [446, 133] width 96 height 238
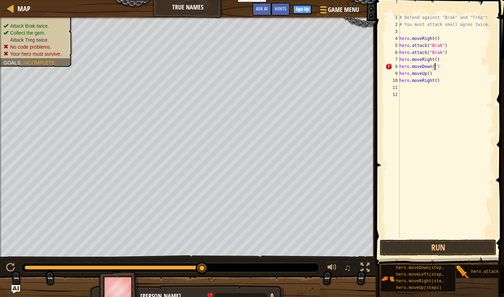
click at [195, 67] on div "# Defend against "Brak" and "Treg"! # You must attack small ogres twice. hero .…" at bounding box center [446, 133] width 96 height 238
click at [195, 59] on div "# Defend against "Brak" and "Treg"! # You must attack small ogres twice. hero .…" at bounding box center [446, 133] width 96 height 238
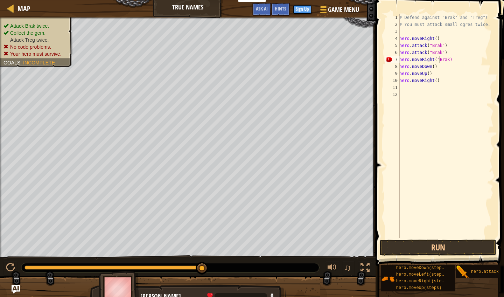
click at [195, 60] on div "# Defend against "Brak" and "Treg"! # You must attack small ogres twice. hero .…" at bounding box center [446, 133] width 96 height 238
click at [195, 251] on button "Run" at bounding box center [438, 247] width 117 height 16
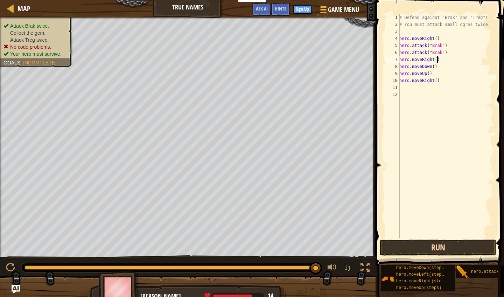
click at [195, 247] on button "Run" at bounding box center [438, 247] width 117 height 16
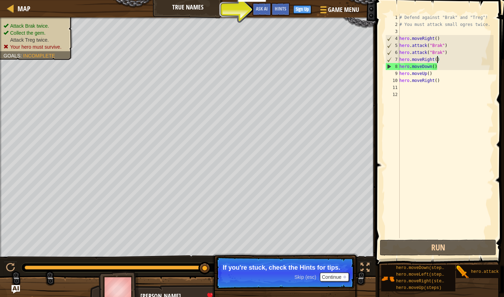
click at [195, 77] on div "# Defend against "Brak" and "Treg"! # You must attack small ogres twice. hero .…" at bounding box center [446, 133] width 96 height 238
click at [195, 9] on span "Hints" at bounding box center [281, 8] width 12 height 7
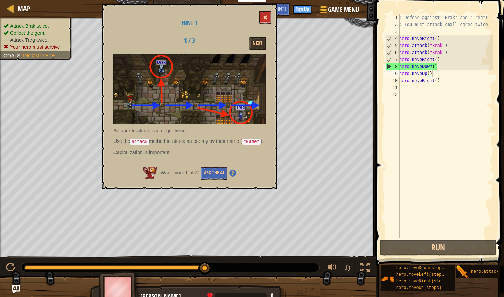
click at [195, 20] on button at bounding box center [265, 17] width 12 height 13
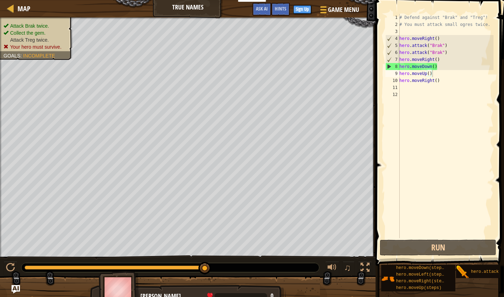
click at [195, 68] on div "# Defend against "Brak" and "Treg"! # You must attack small ogres twice. hero .…" at bounding box center [446, 133] width 96 height 238
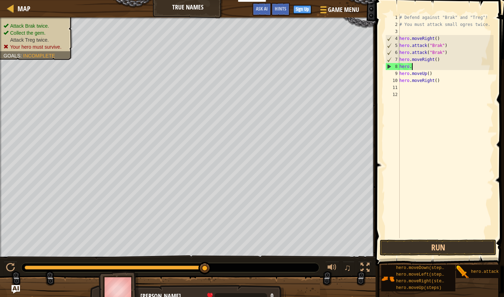
scroll to position [3, 0]
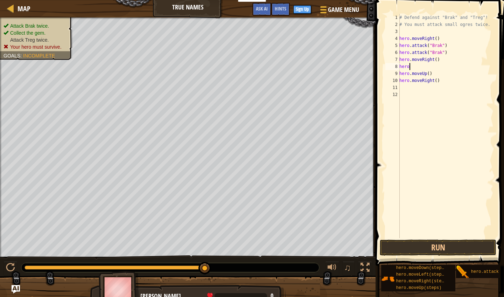
type textarea "hero."
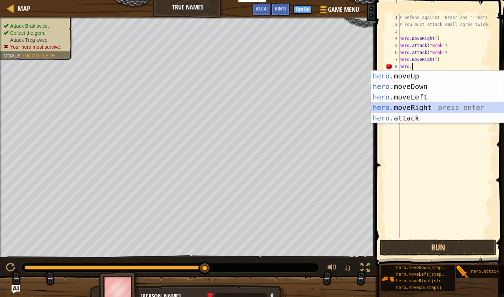
click at [195, 105] on div "hero. moveUp press enter hero. moveDown press enter hero. moveLeft press enter …" at bounding box center [437, 107] width 132 height 73
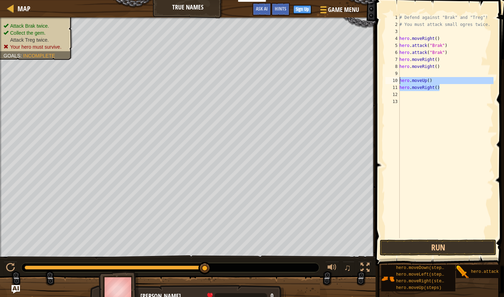
drag, startPoint x: 444, startPoint y: 89, endPoint x: 397, endPoint y: 79, distance: 47.6
click at [195, 79] on div "1 2 3 4 5 6 7 8 9 10 11 12 13 # Defend against "Brak" and "Treg"! # You must at…" at bounding box center [439, 126] width 110 height 224
type textarea "hero.moveUp() hero.moveRight()"
click at [195, 75] on div "# Defend against "Brak" and "Treg"! # You must attack small ogres twice. hero .…" at bounding box center [446, 133] width 96 height 238
click at [195, 246] on button "Run" at bounding box center [438, 247] width 117 height 16
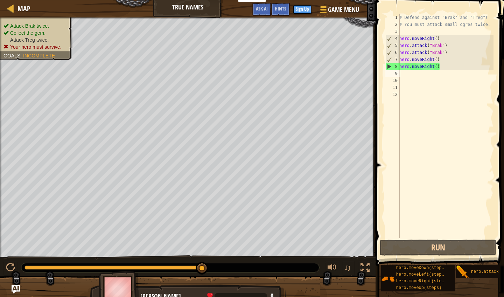
type textarea "h"
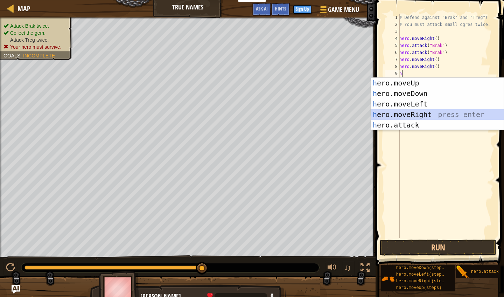
click at [195, 112] on div "h ero.moveUp press enter h ero.moveDown press enter h ero.moveLeft press enter …" at bounding box center [437, 114] width 132 height 73
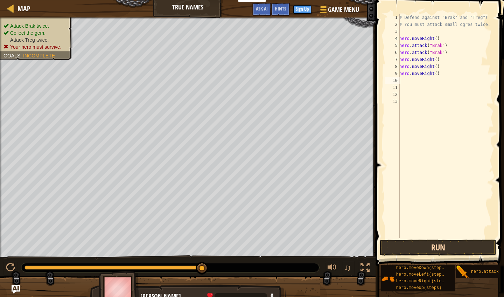
click at [195, 252] on button "Run" at bounding box center [438, 247] width 117 height 16
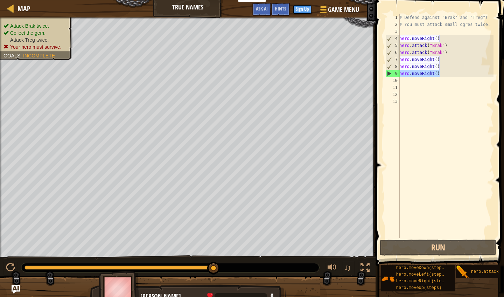
drag, startPoint x: 445, startPoint y: 74, endPoint x: 384, endPoint y: 74, distance: 61.9
click at [195, 74] on div "1 2 3 4 5 6 7 8 9 10 11 12 13 # Defend against "Brak" and "Treg"! # You must at…" at bounding box center [439, 126] width 110 height 224
type textarea "hero.moveRight()"
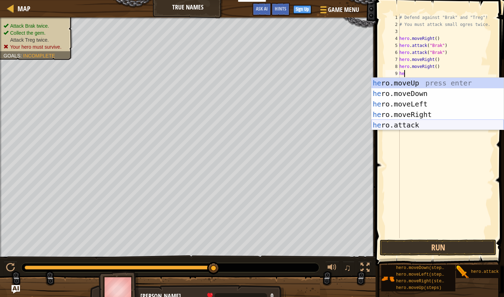
click at [195, 128] on div "he ro.moveUp press enter he ro.moveDown press enter he ro.moveLeft press enter …" at bounding box center [437, 114] width 132 height 73
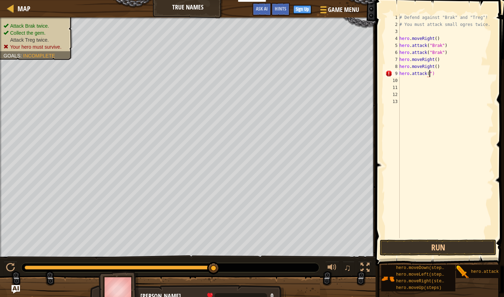
click at [195, 73] on div "# Defend against "Brak" and "Treg"! # You must attack small ogres twice. hero .…" at bounding box center [446, 133] width 96 height 238
click at [195, 74] on div "# Defend against "Brak" and "Treg"! # You must attack small ogres twice. hero .…" at bounding box center [446, 133] width 96 height 238
click at [195, 73] on div "# Defend against "Brak" and "Treg"! # You must attack small ogres twice. hero .…" at bounding box center [446, 133] width 96 height 238
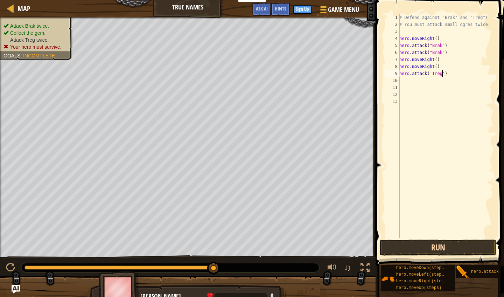
type textarea "hero.attack('Treg')"
click at [195, 247] on button "Run" at bounding box center [438, 247] width 117 height 16
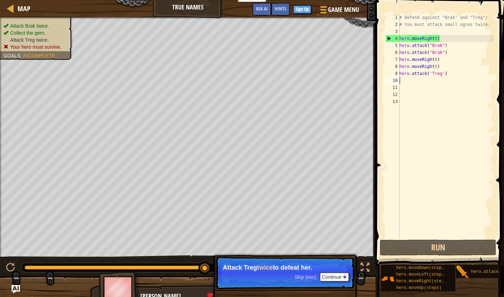
click at [195, 83] on div "# Defend against "Brak" and "Treg"! # You must attack small ogres twice. hero .…" at bounding box center [446, 133] width 96 height 238
click at [195, 67] on div "# Defend against "Brak" and "Treg"! # You must attack small ogres twice. hero .…" at bounding box center [446, 133] width 96 height 238
type textarea "hero.moveRight()"
drag, startPoint x: 444, startPoint y: 67, endPoint x: 395, endPoint y: 69, distance: 49.1
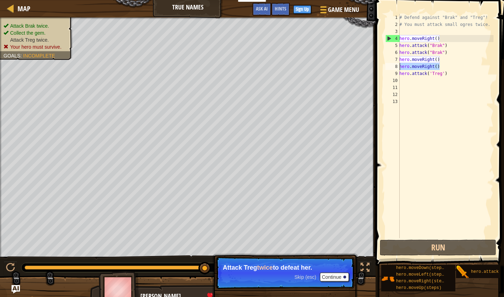
click at [195, 69] on div "hero.moveRight() 1 2 3 4 5 6 7 8 9 10 11 12 13 # Defend against "Brak" and "Tre…" at bounding box center [439, 126] width 110 height 224
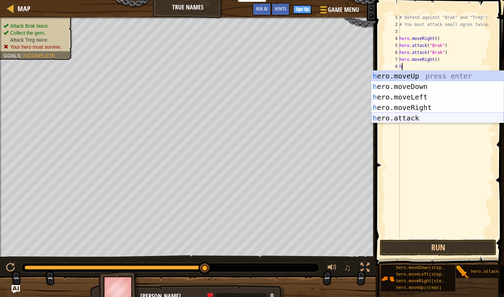
click at [195, 121] on div "h ero.moveUp press enter h ero.moveDown press enter h ero.moveLeft press enter …" at bounding box center [437, 107] width 132 height 73
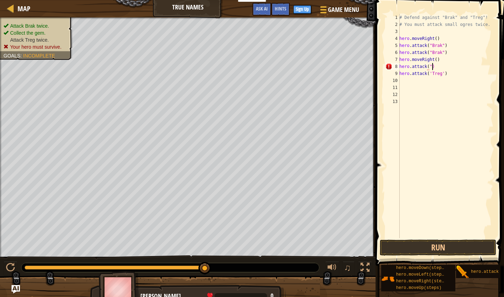
click at [195, 66] on div "# Defend against "Brak" and "Treg"! # You must attack small ogres twice. hero .…" at bounding box center [446, 133] width 96 height 238
click at [195, 65] on div "# Defend against "Brak" and "Treg"! # You must attack small ogres twice. hero .…" at bounding box center [446, 133] width 96 height 238
click at [195, 249] on button "Run" at bounding box center [438, 247] width 117 height 16
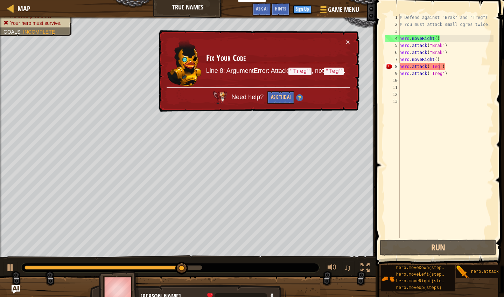
click at [195, 66] on div "# Defend against "Brak" and "Treg"! # You must attack small ogres twice. hero .…" at bounding box center [446, 133] width 96 height 238
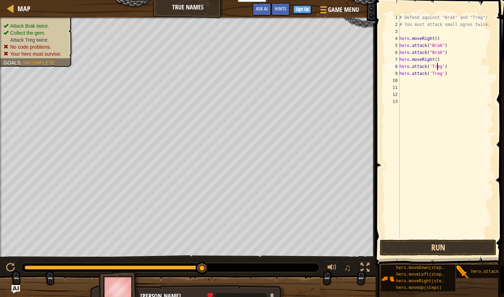
type textarea "hero.attack('Treg')"
click at [195, 246] on button "Run" at bounding box center [438, 247] width 117 height 16
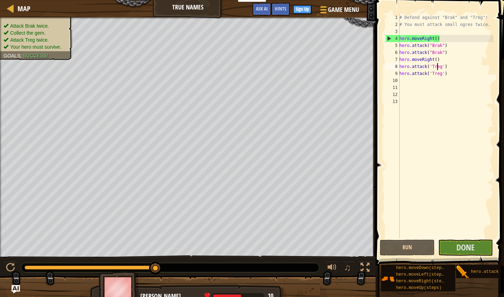
click at [195, 85] on div "# Defend against "Brak" and "Treg"! # You must attack small ogres twice. hero .…" at bounding box center [446, 133] width 96 height 238
click at [195, 250] on button "Done" at bounding box center [465, 247] width 55 height 16
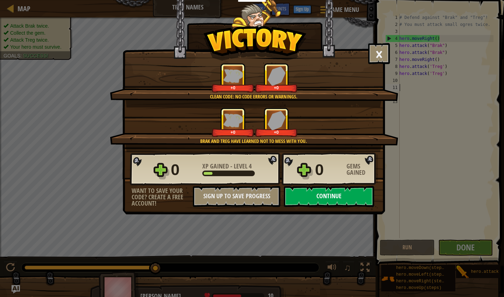
click at [195, 198] on button "Continue" at bounding box center [329, 196] width 90 height 21
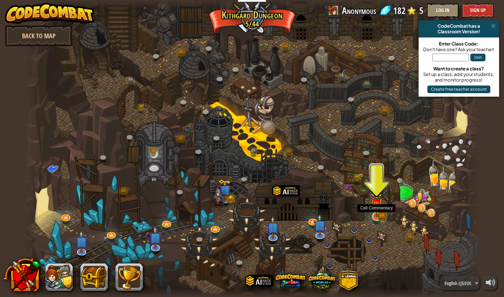
click at [195, 212] on img at bounding box center [377, 204] width 12 height 26
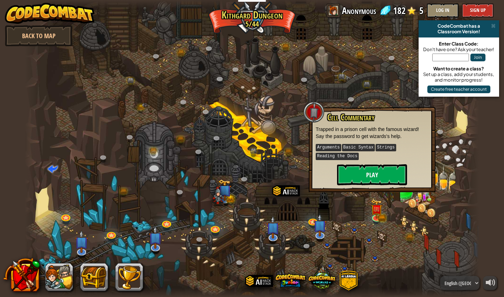
click at [195, 176] on button "Play" at bounding box center [372, 174] width 70 height 21
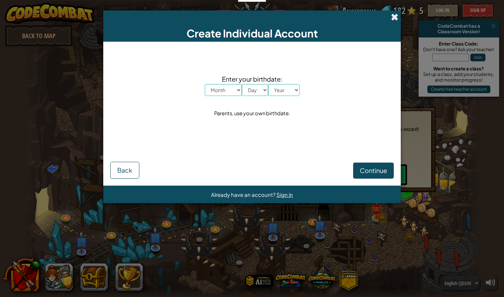
click at [195, 18] on div "Create Individual Account" at bounding box center [251, 25] width 297 height 31
click at [195, 18] on span at bounding box center [394, 16] width 7 height 7
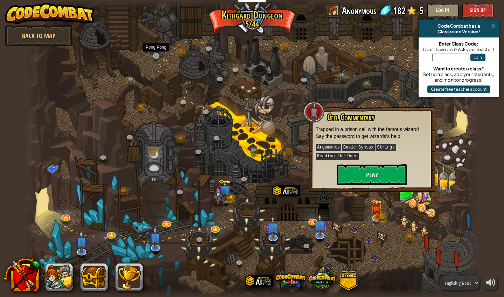
click at [155, 58] on link at bounding box center [157, 57] width 14 height 14
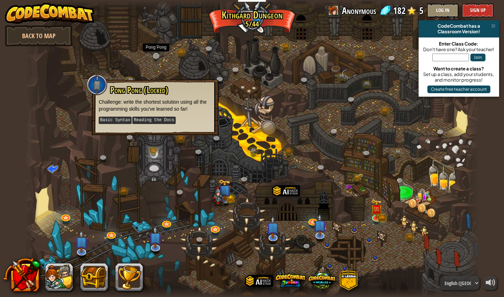
click at [158, 59] on link at bounding box center [157, 57] width 14 height 14
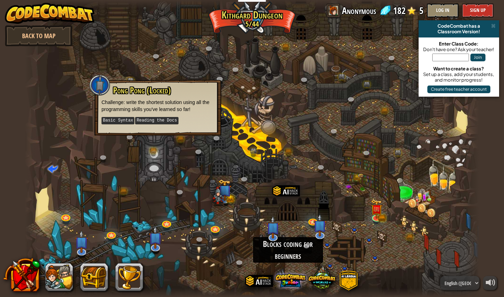
click at [195, 263] on span at bounding box center [290, 280] width 31 height 31
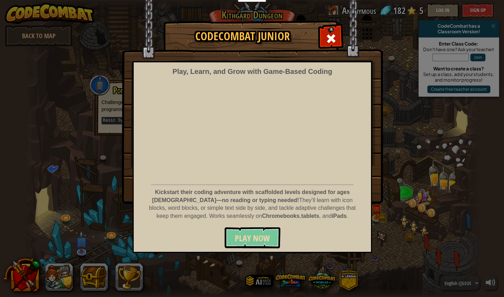
click at [195, 234] on span "Play Now" at bounding box center [252, 237] width 35 height 11
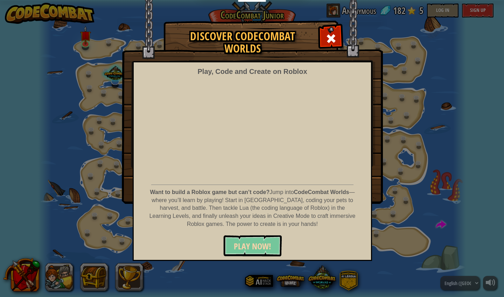
click at [256, 248] on span "PLAY NOW!" at bounding box center [252, 245] width 37 height 11
click at [251, 246] on span "PLAY NOW!" at bounding box center [252, 245] width 37 height 11
click at [251, 247] on span "PLAY NOW!" at bounding box center [252, 245] width 37 height 11
